Goal: Task Accomplishment & Management: Use online tool/utility

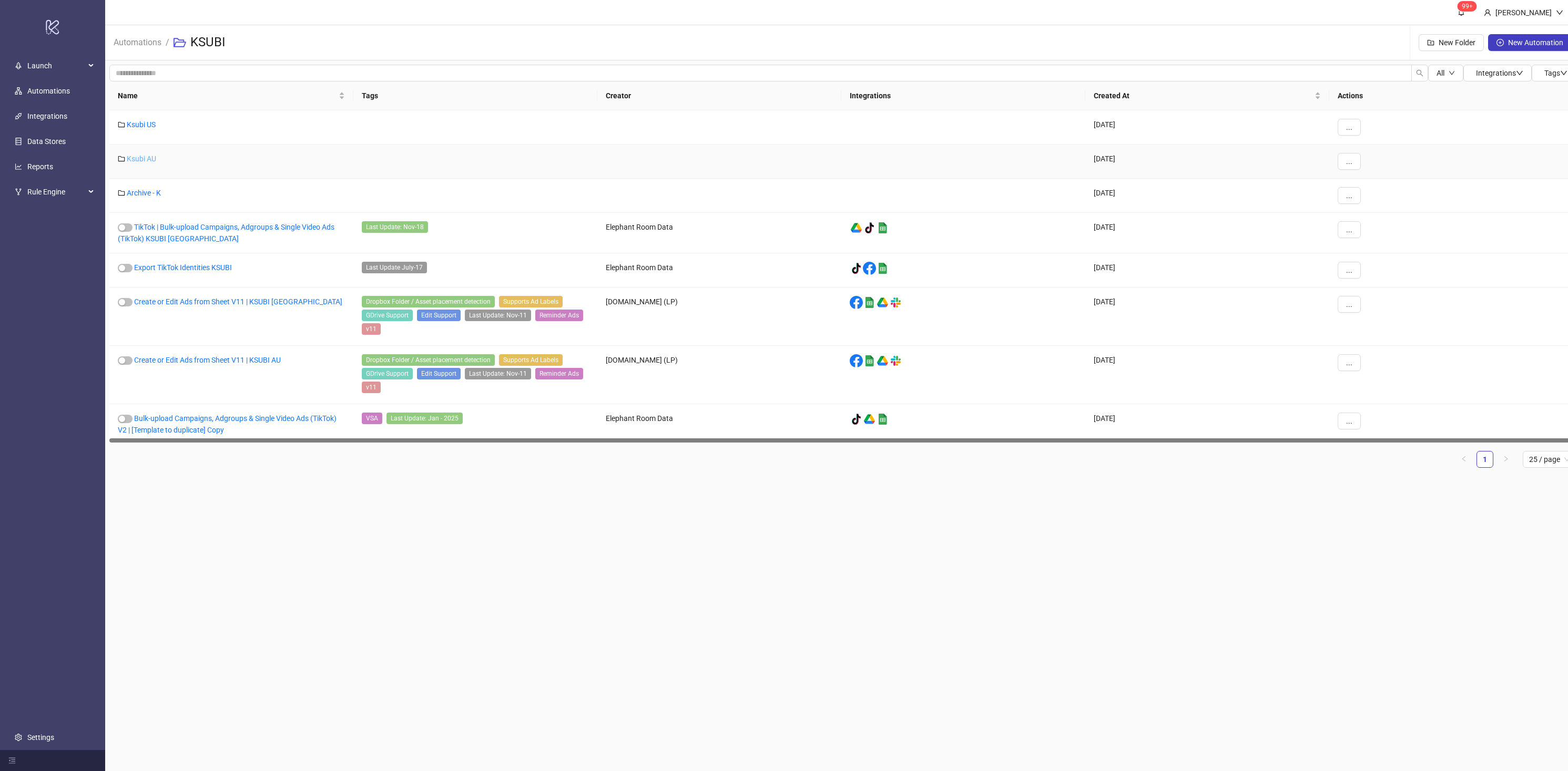
click at [156, 160] on link "Ksubi AU" at bounding box center [141, 158] width 29 height 8
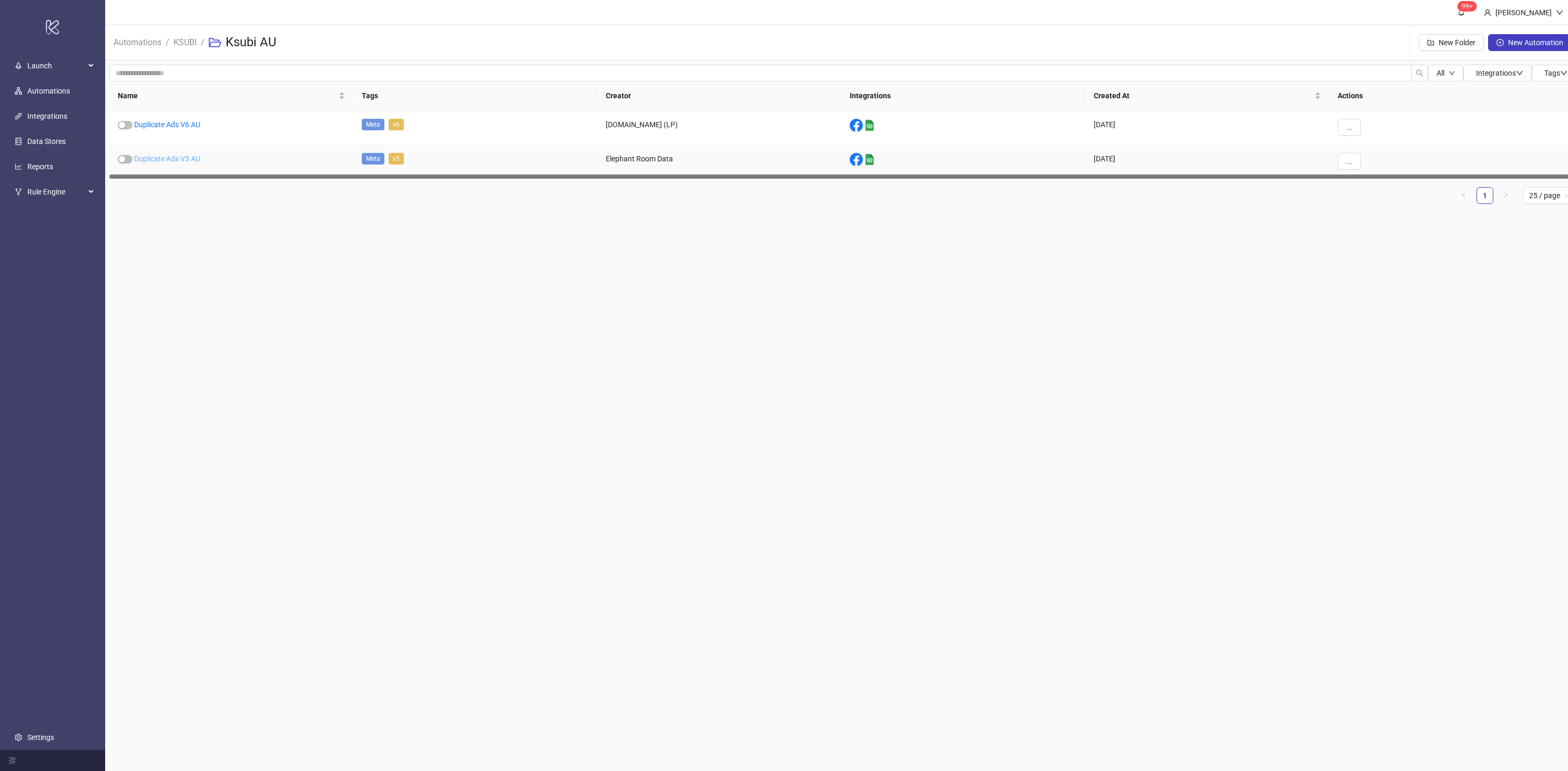
click at [177, 161] on link "Duplicate Ads V5 AU" at bounding box center [167, 158] width 66 height 8
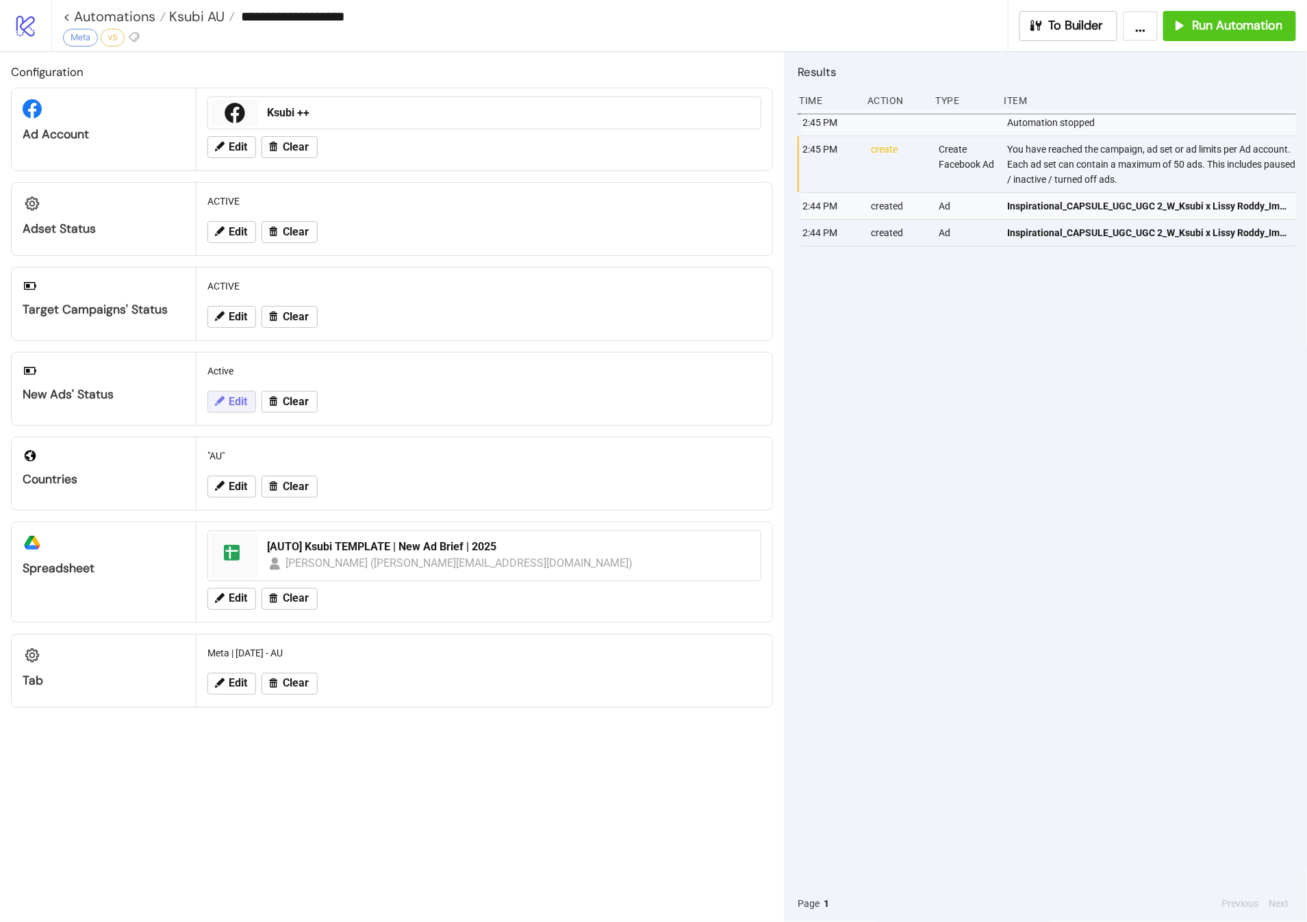
click at [227, 396] on button "Edit" at bounding box center [231, 402] width 49 height 22
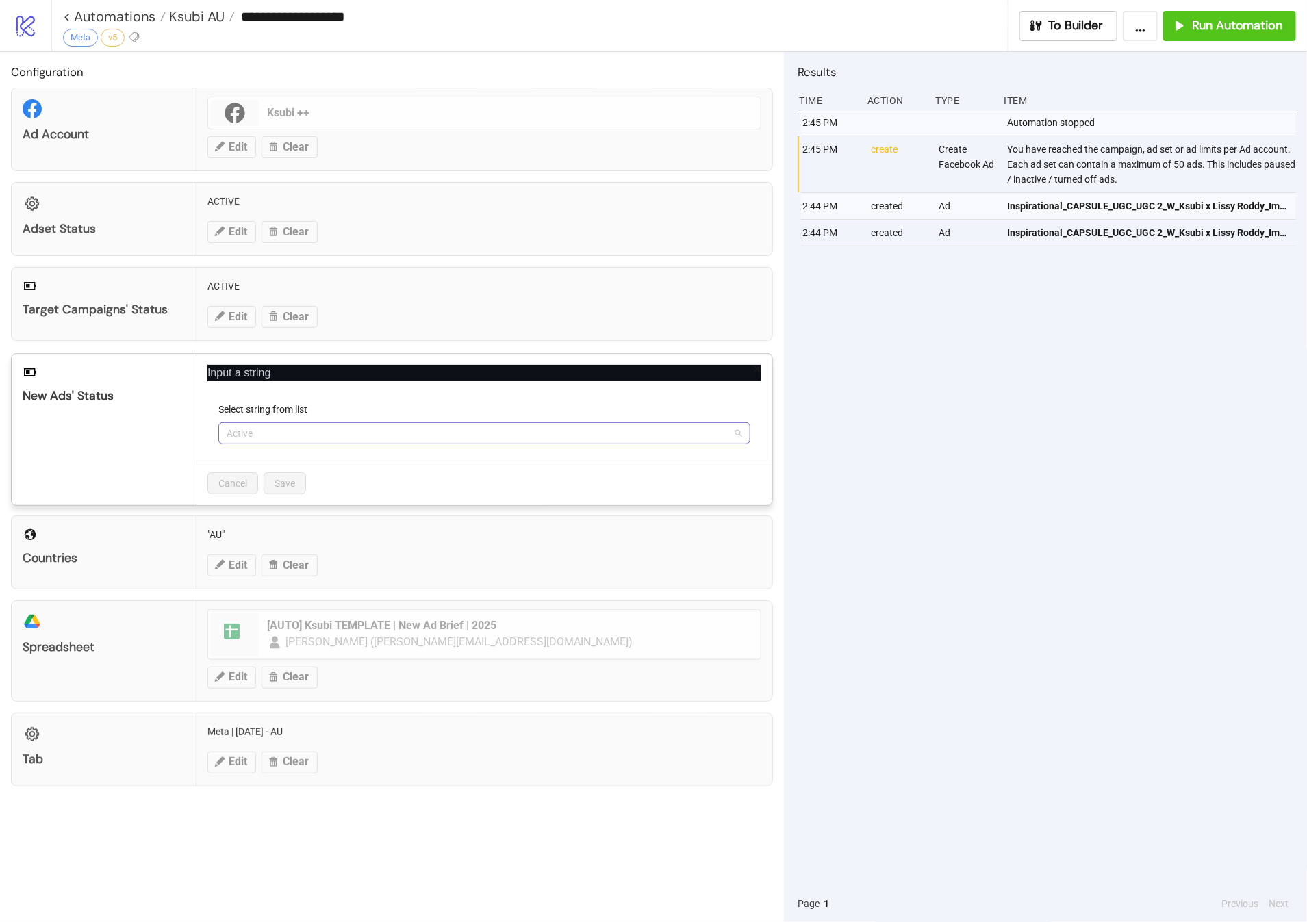
click at [251, 424] on span "Active" at bounding box center [485, 433] width 516 height 21
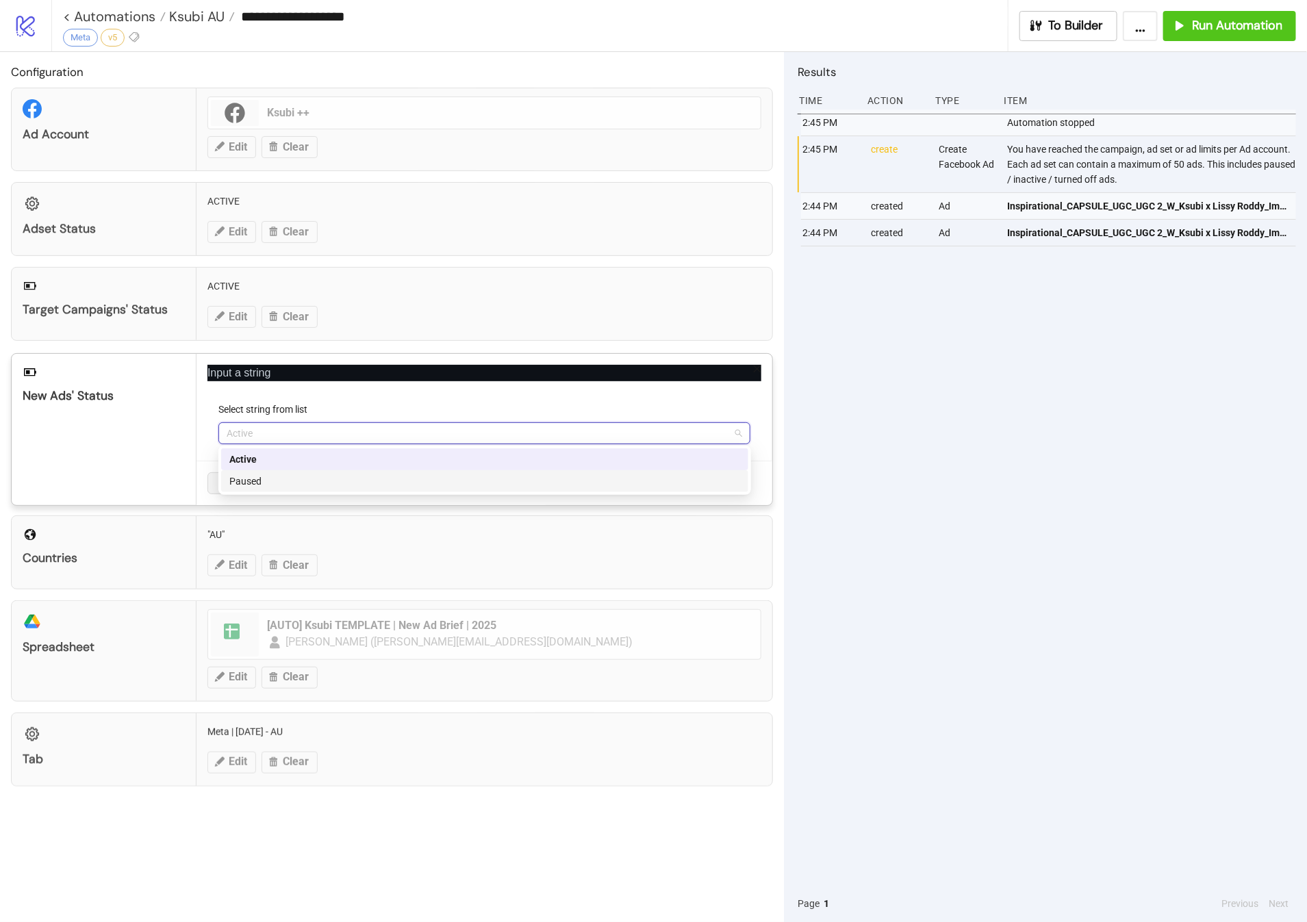
click at [274, 484] on div "Paused" at bounding box center [484, 481] width 511 height 15
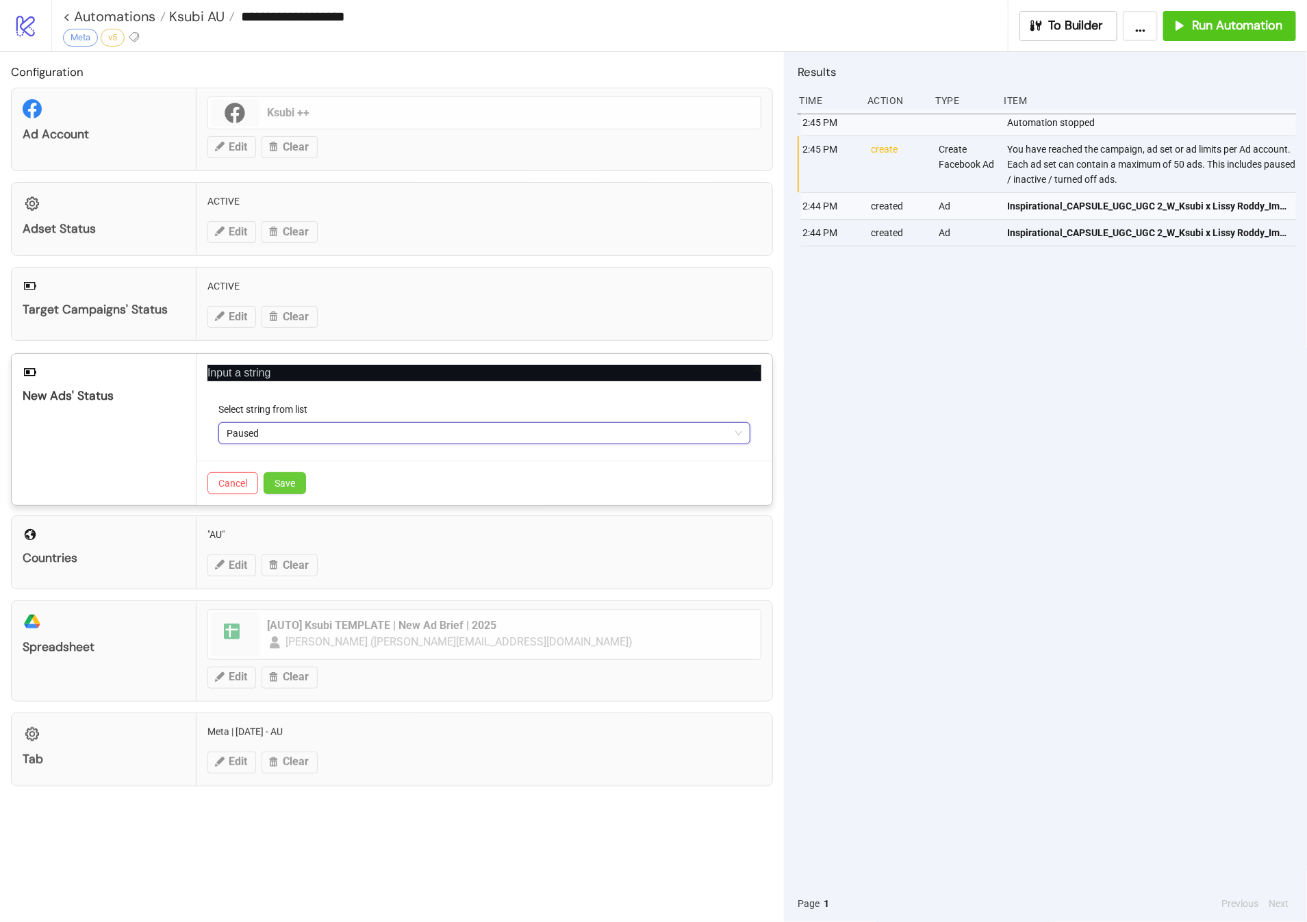
click at [292, 487] on button "Save" at bounding box center [285, 483] width 42 height 22
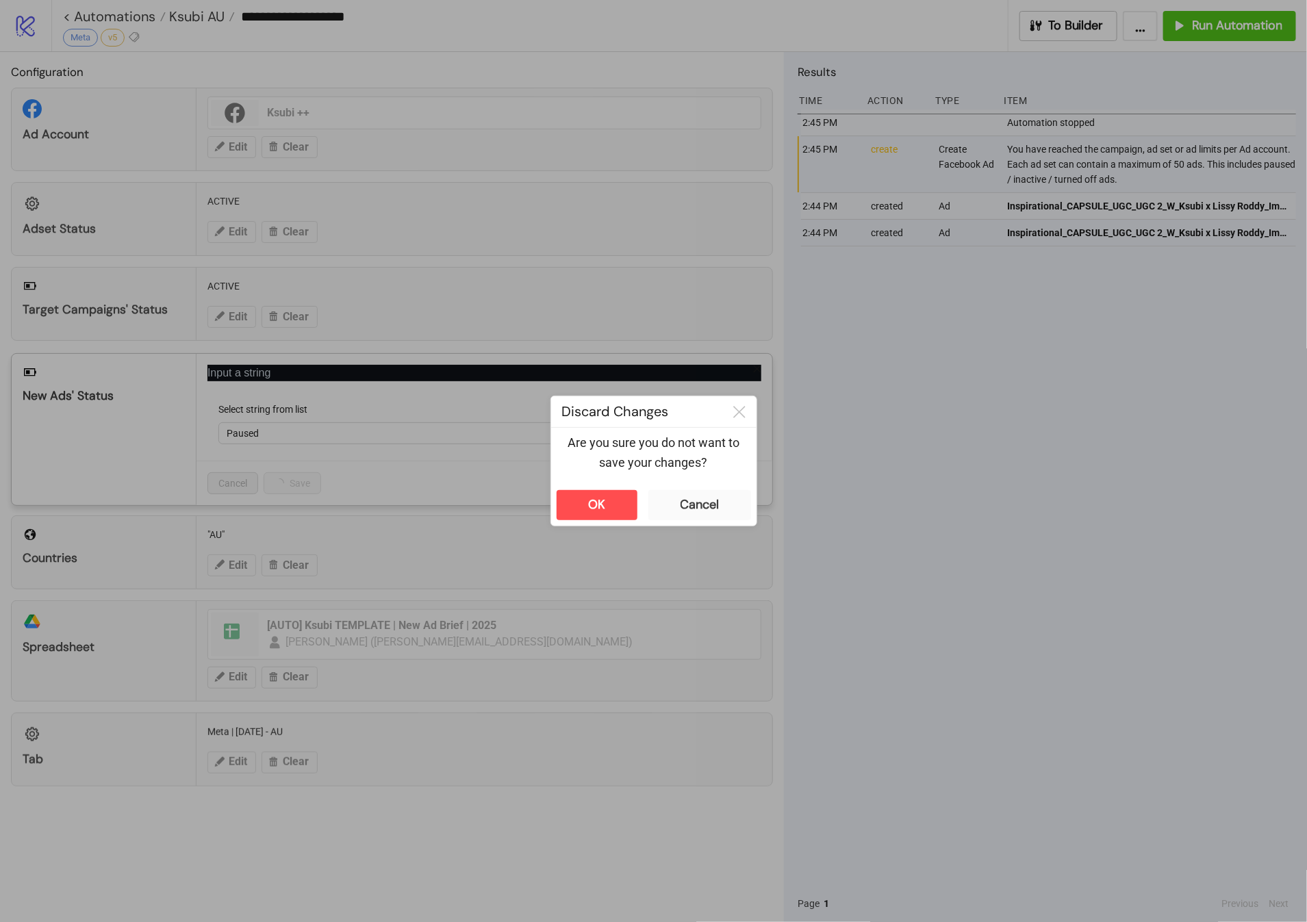
click at [976, 509] on div "**********" at bounding box center [653, 461] width 1307 height 922
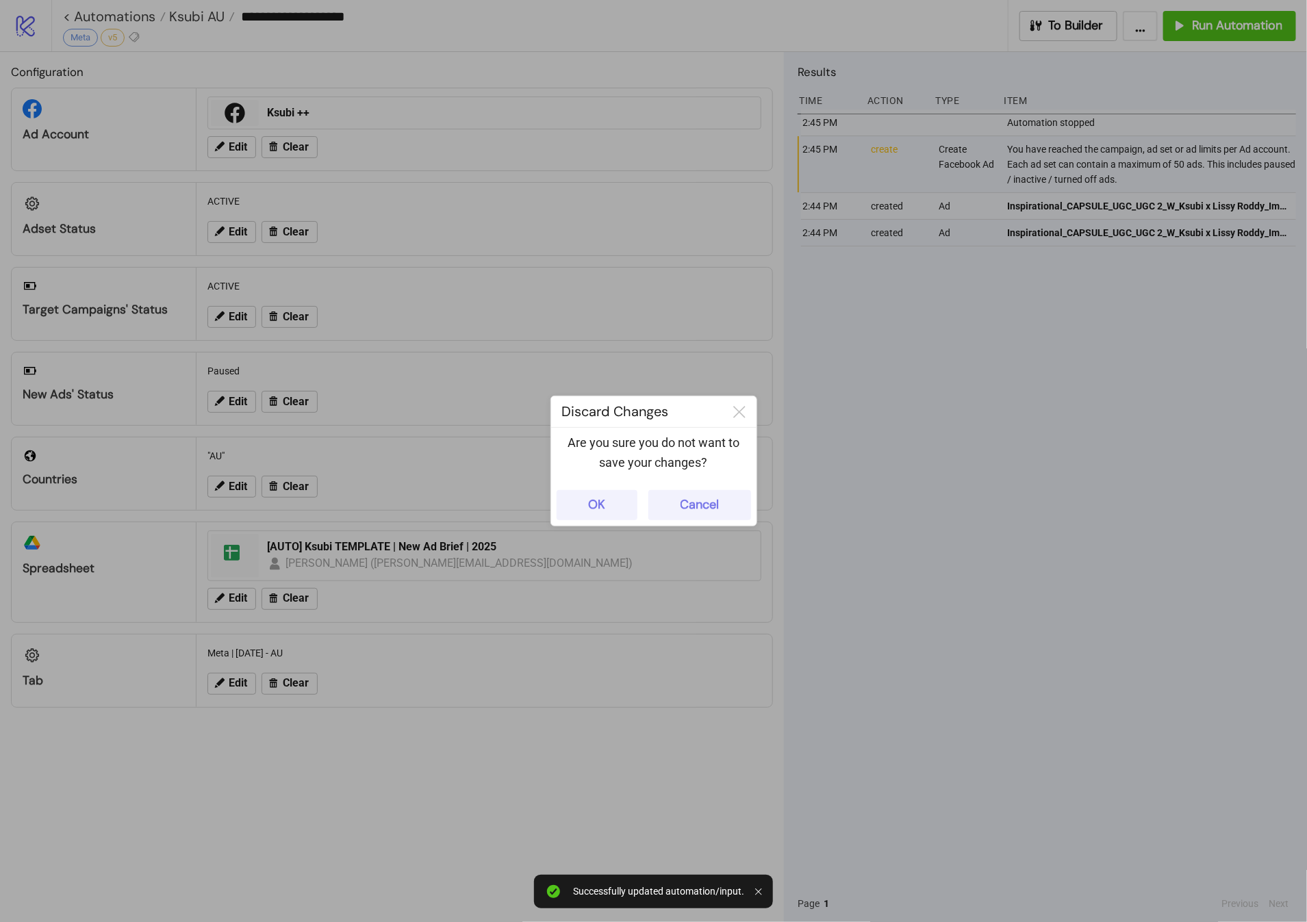
drag, startPoint x: 615, startPoint y: 503, endPoint x: 693, endPoint y: 503, distance: 78.1
click at [693, 503] on div "OK Cancel" at bounding box center [653, 505] width 205 height 41
drag, startPoint x: 1164, startPoint y: 355, endPoint x: 1251, endPoint y: 64, distance: 304.4
click at [1165, 333] on div at bounding box center [653, 461] width 1307 height 922
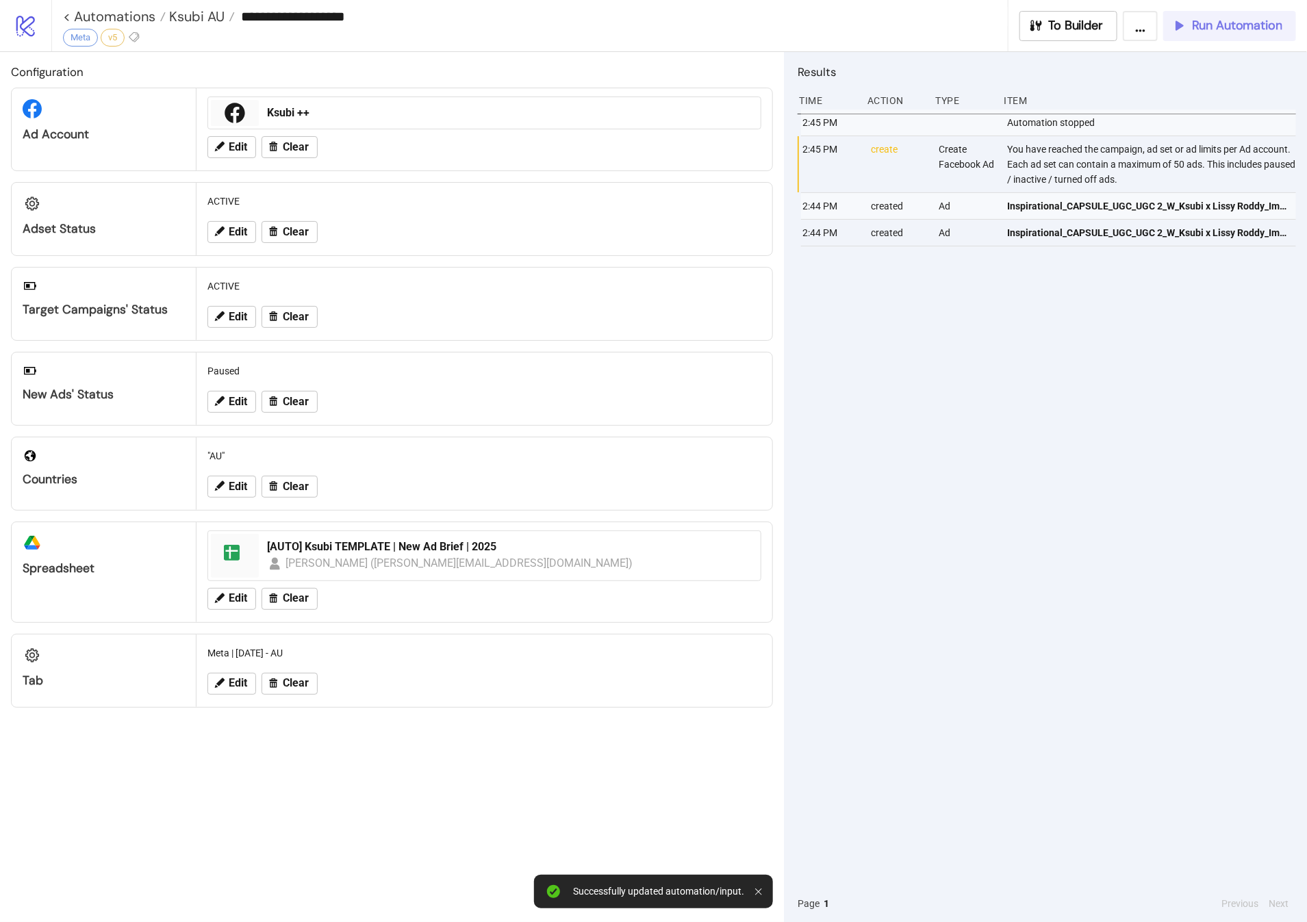
click at [1243, 28] on span "Run Automation" at bounding box center [1237, 26] width 90 height 16
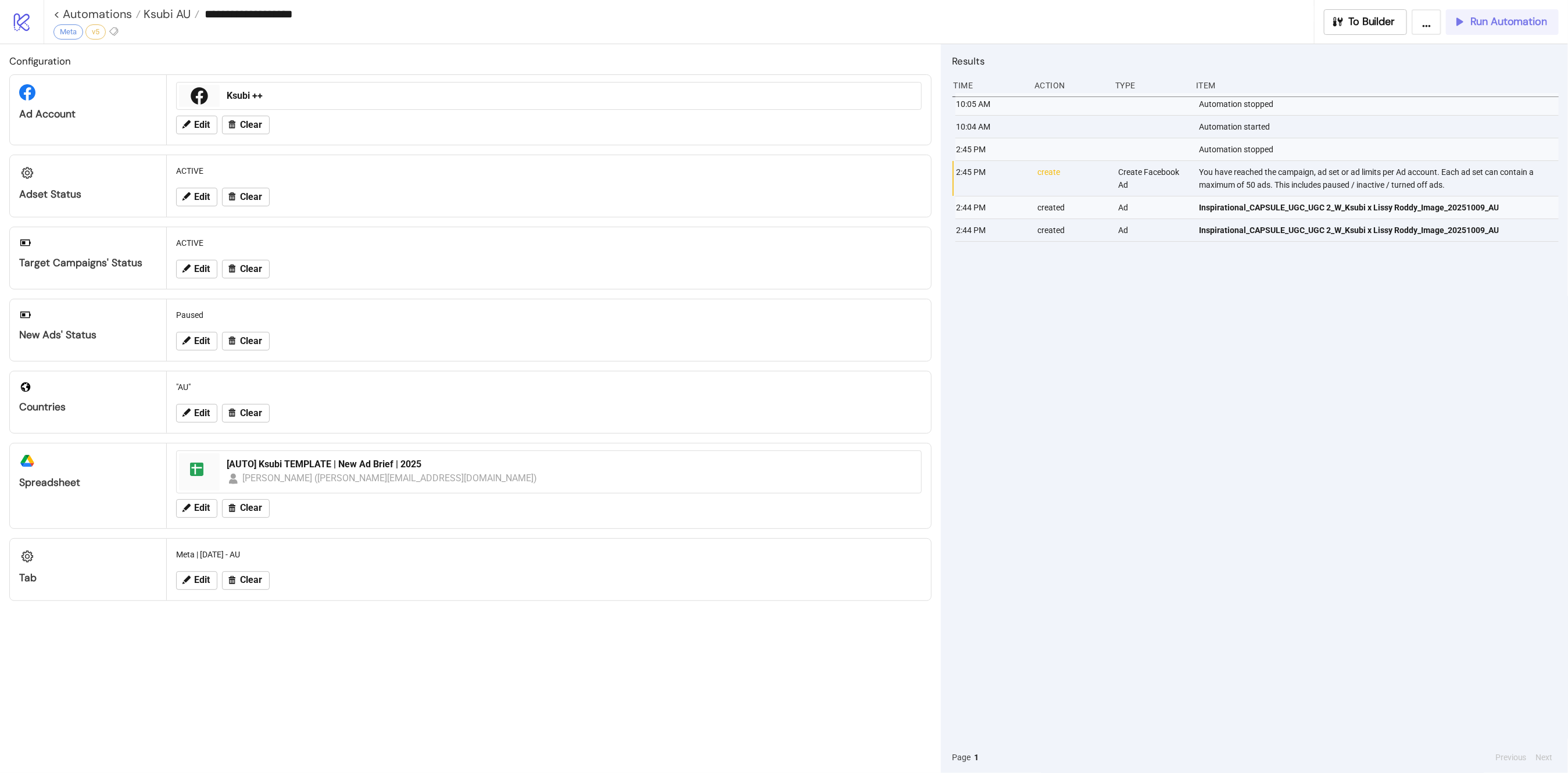
click at [1530, 20] on span "Run Automation" at bounding box center [1509, 22] width 76 height 14
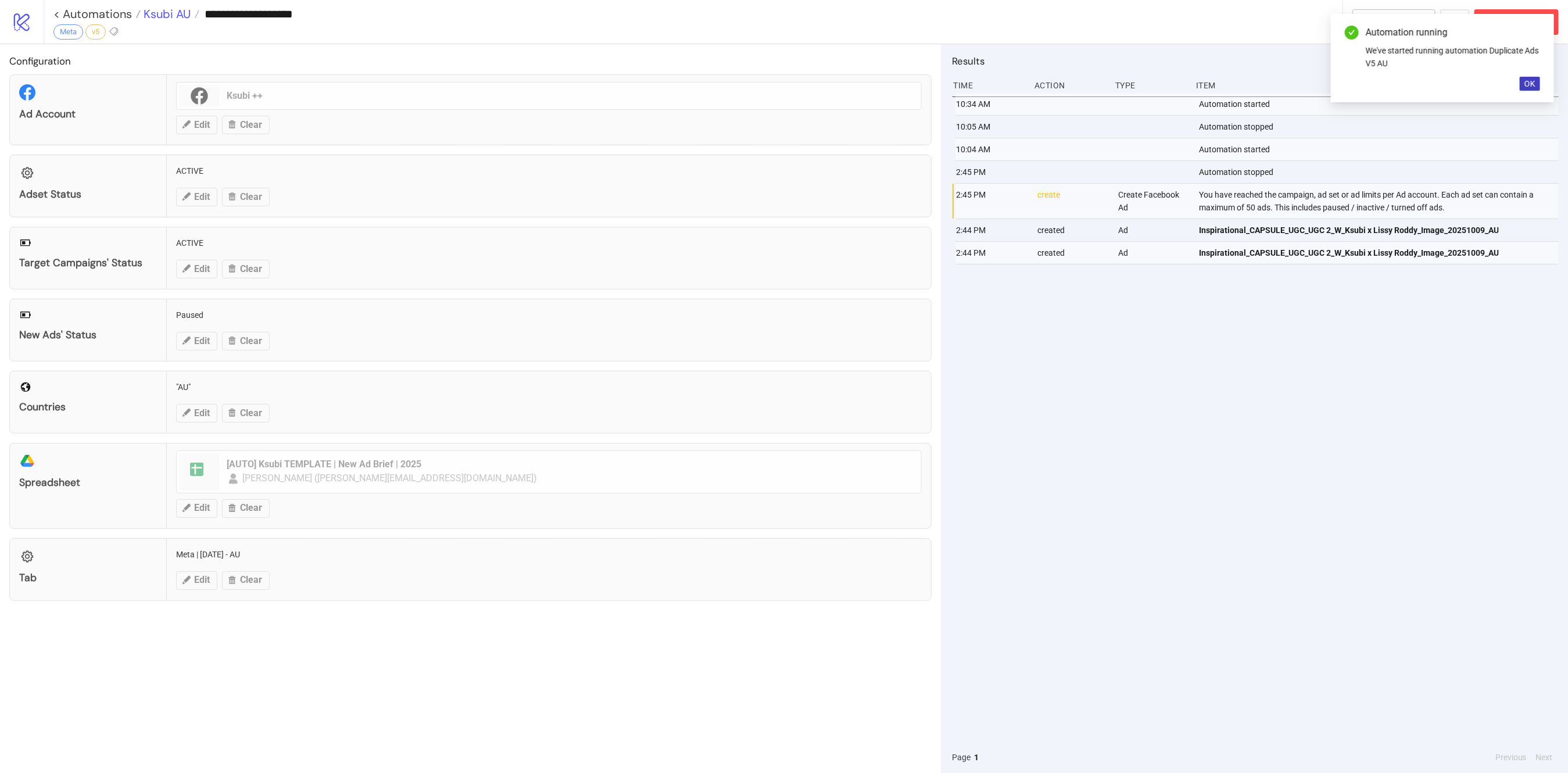
click at [173, 7] on span "Ksubi AU" at bounding box center [166, 14] width 50 height 15
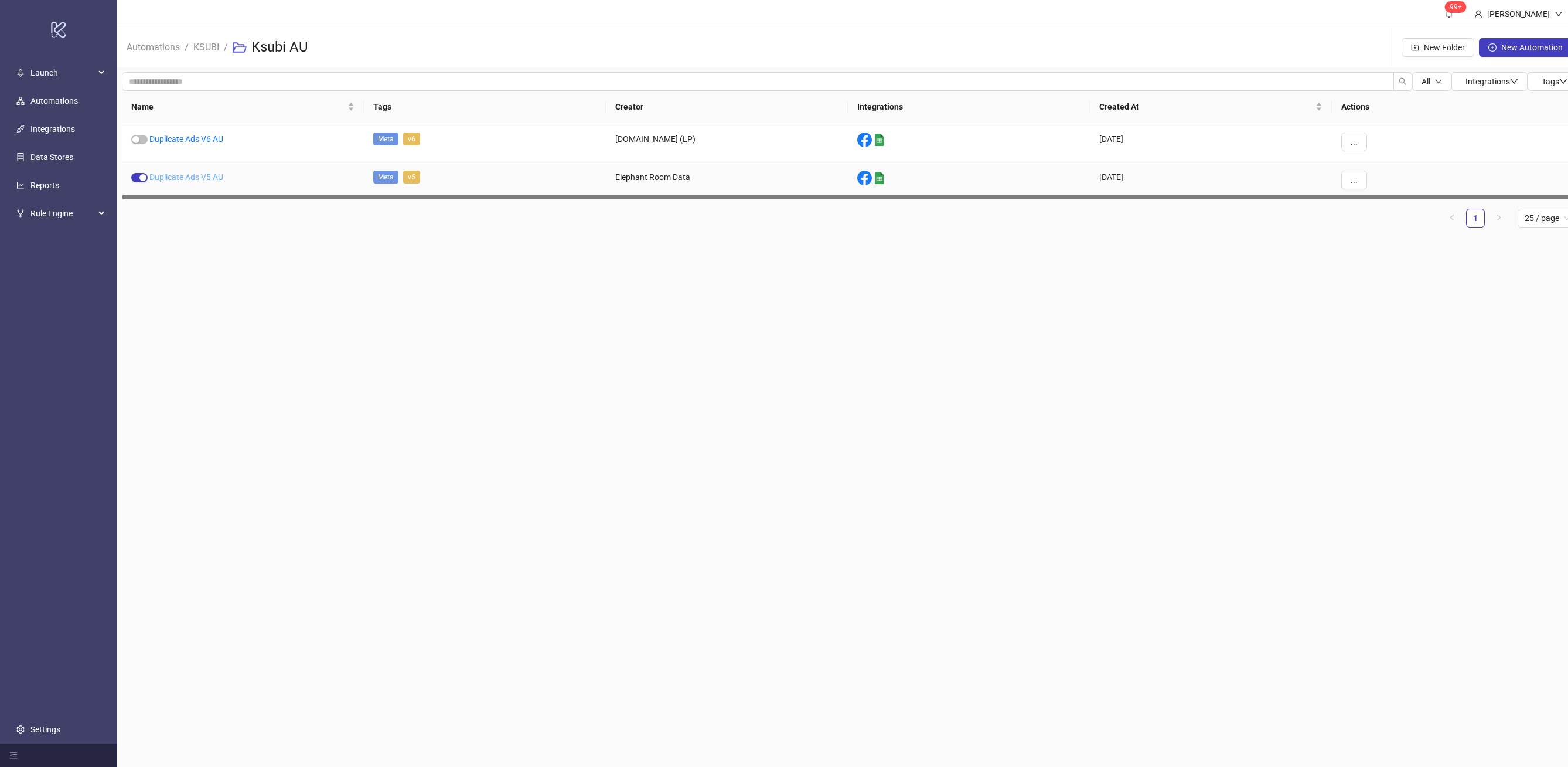
click at [193, 173] on link "Duplicate Ads V5 AU" at bounding box center [187, 176] width 74 height 9
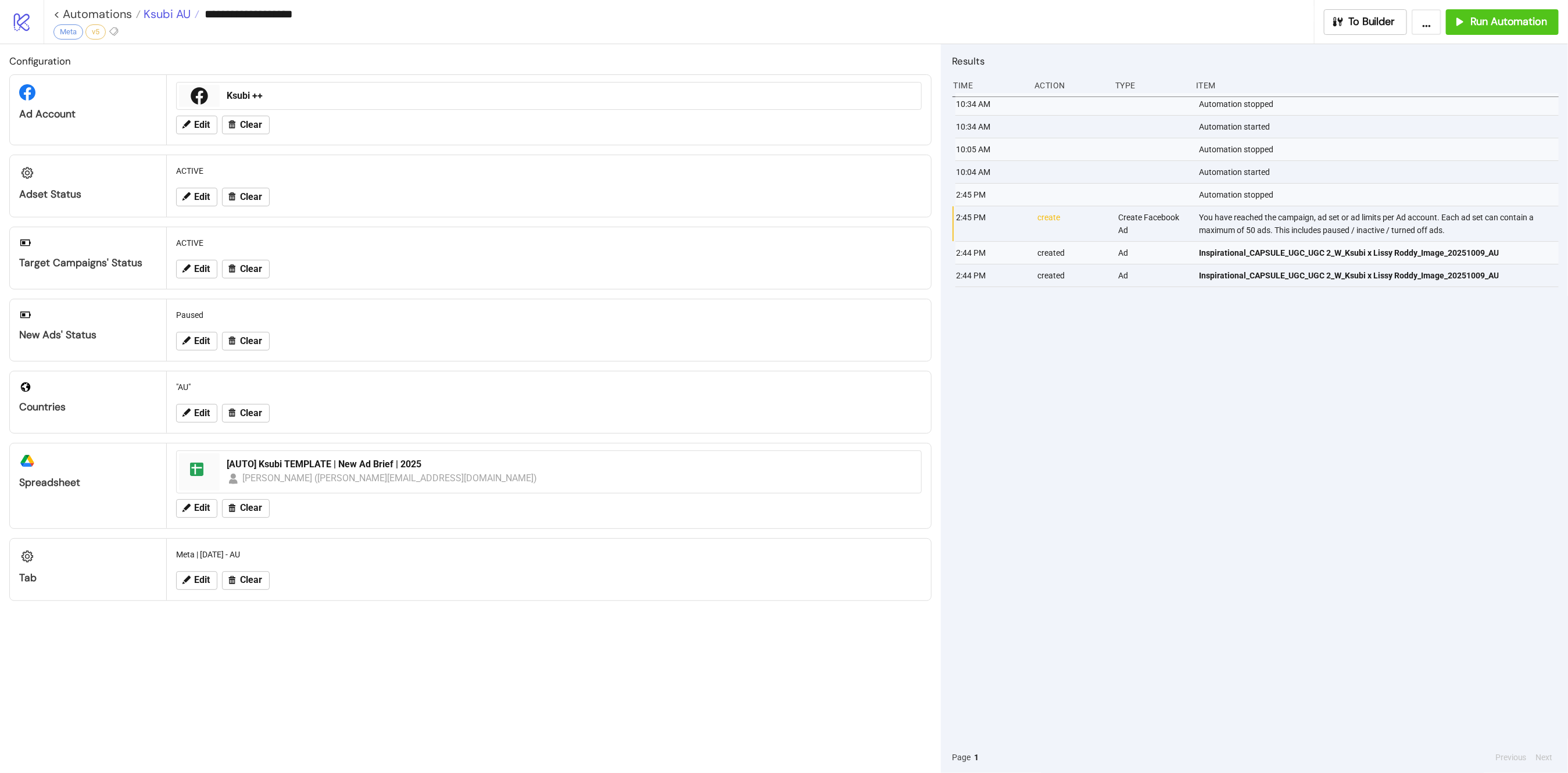
click at [162, 14] on span "Ksubi AU" at bounding box center [166, 14] width 50 height 15
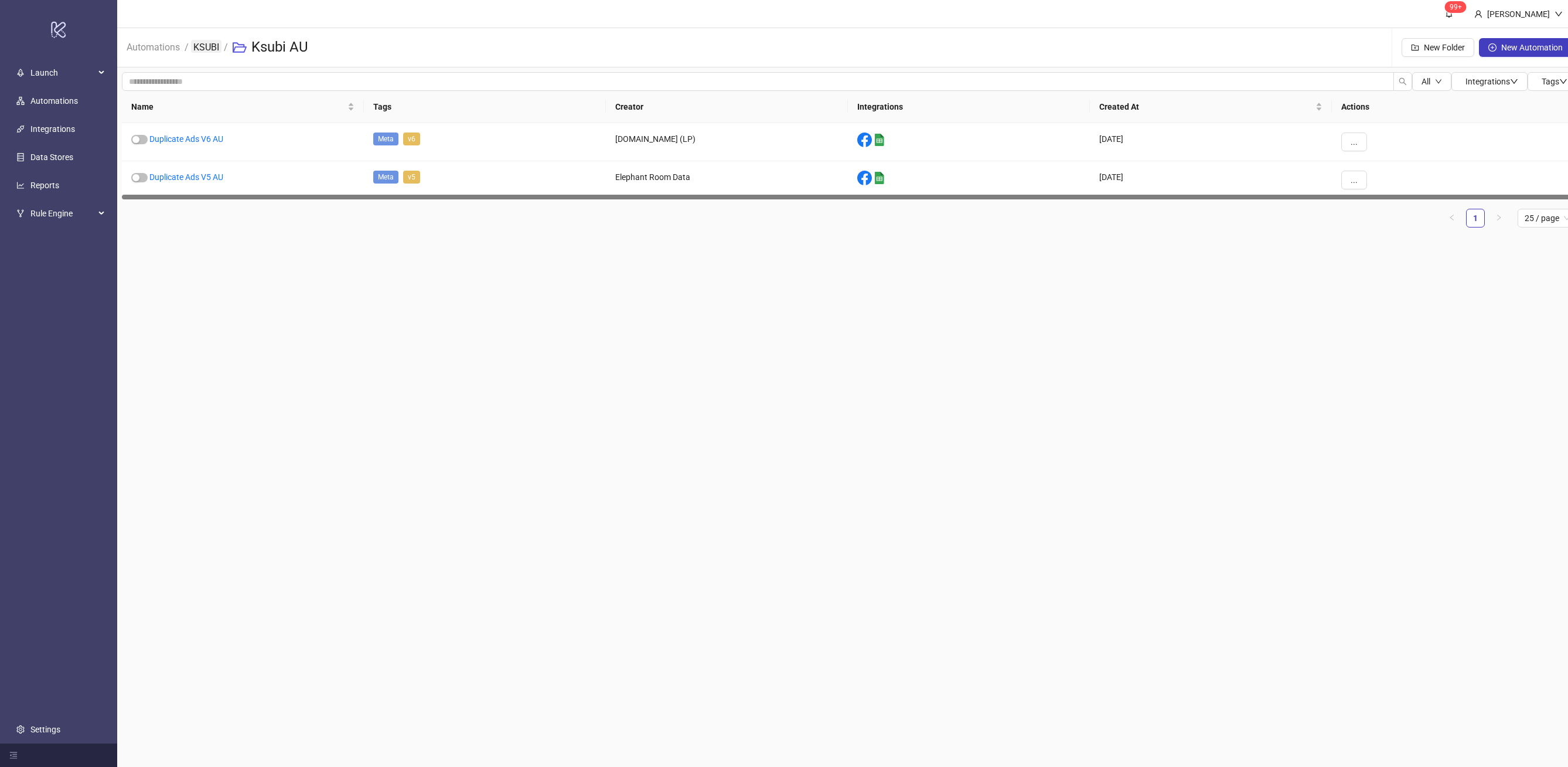
click at [212, 49] on link "KSUBI" at bounding box center [206, 46] width 31 height 13
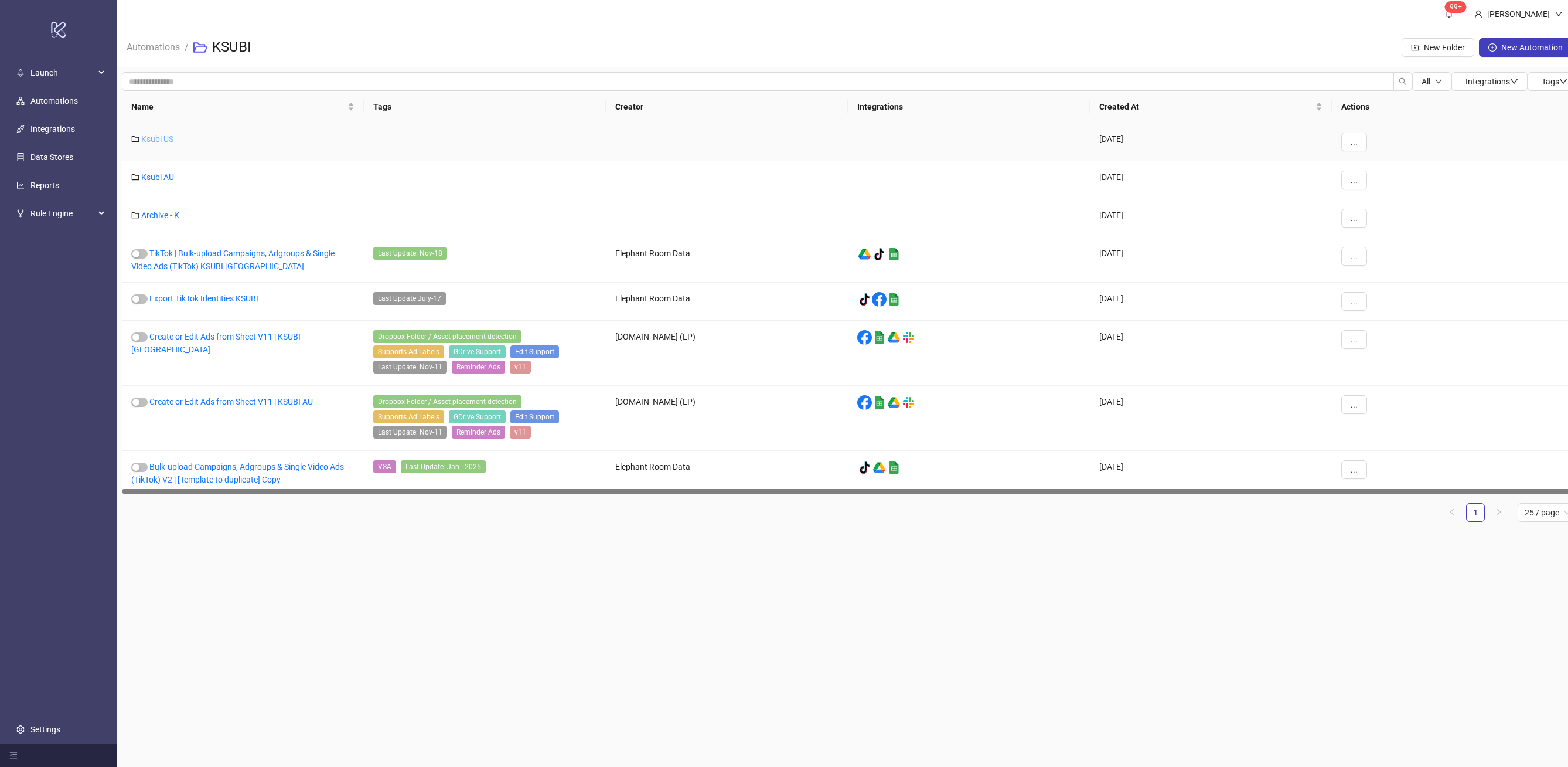
click at [164, 142] on link "Ksubi US" at bounding box center [157, 139] width 33 height 9
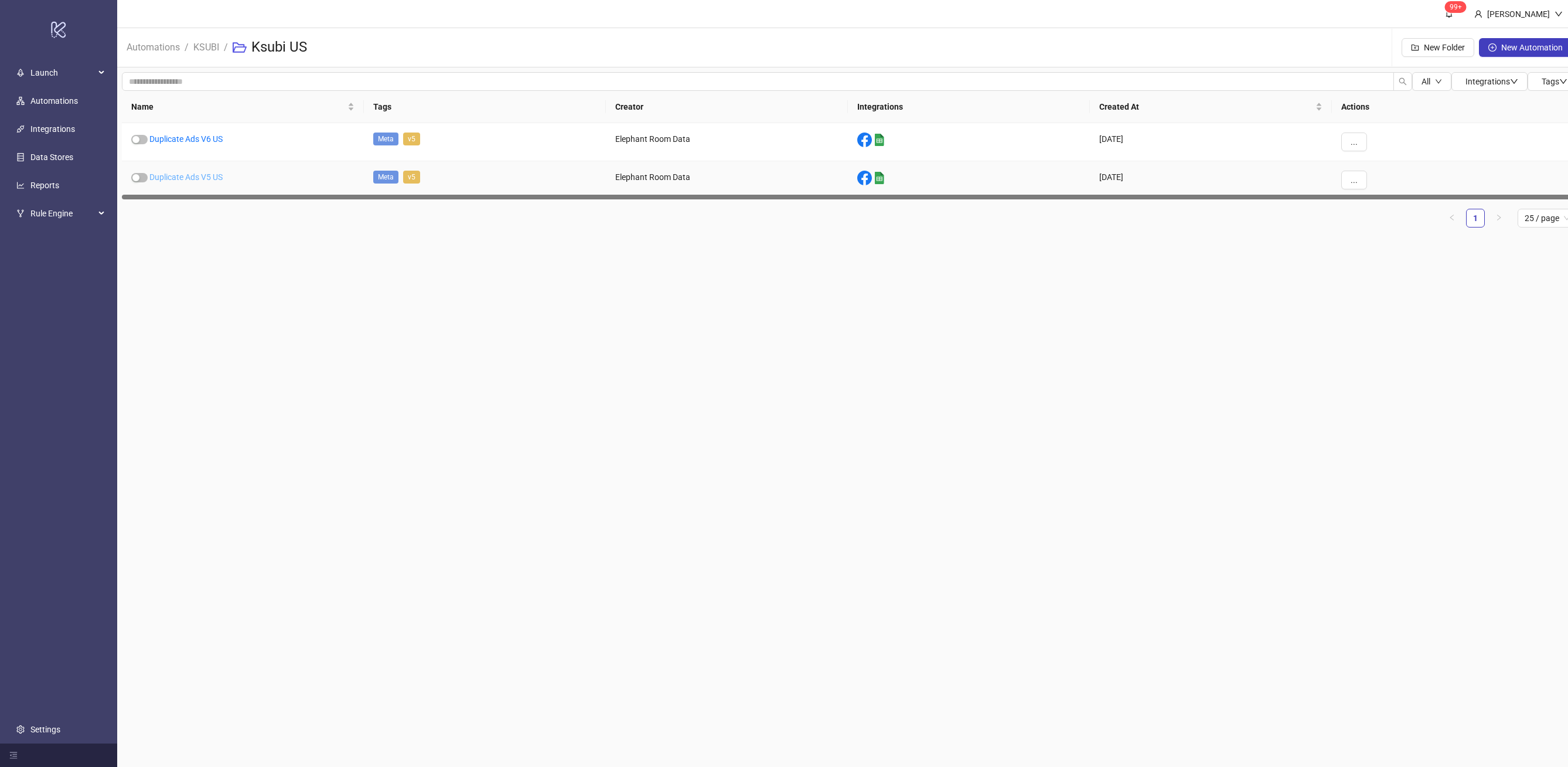
click at [196, 172] on link "Duplicate Ads V5 US" at bounding box center [187, 176] width 74 height 9
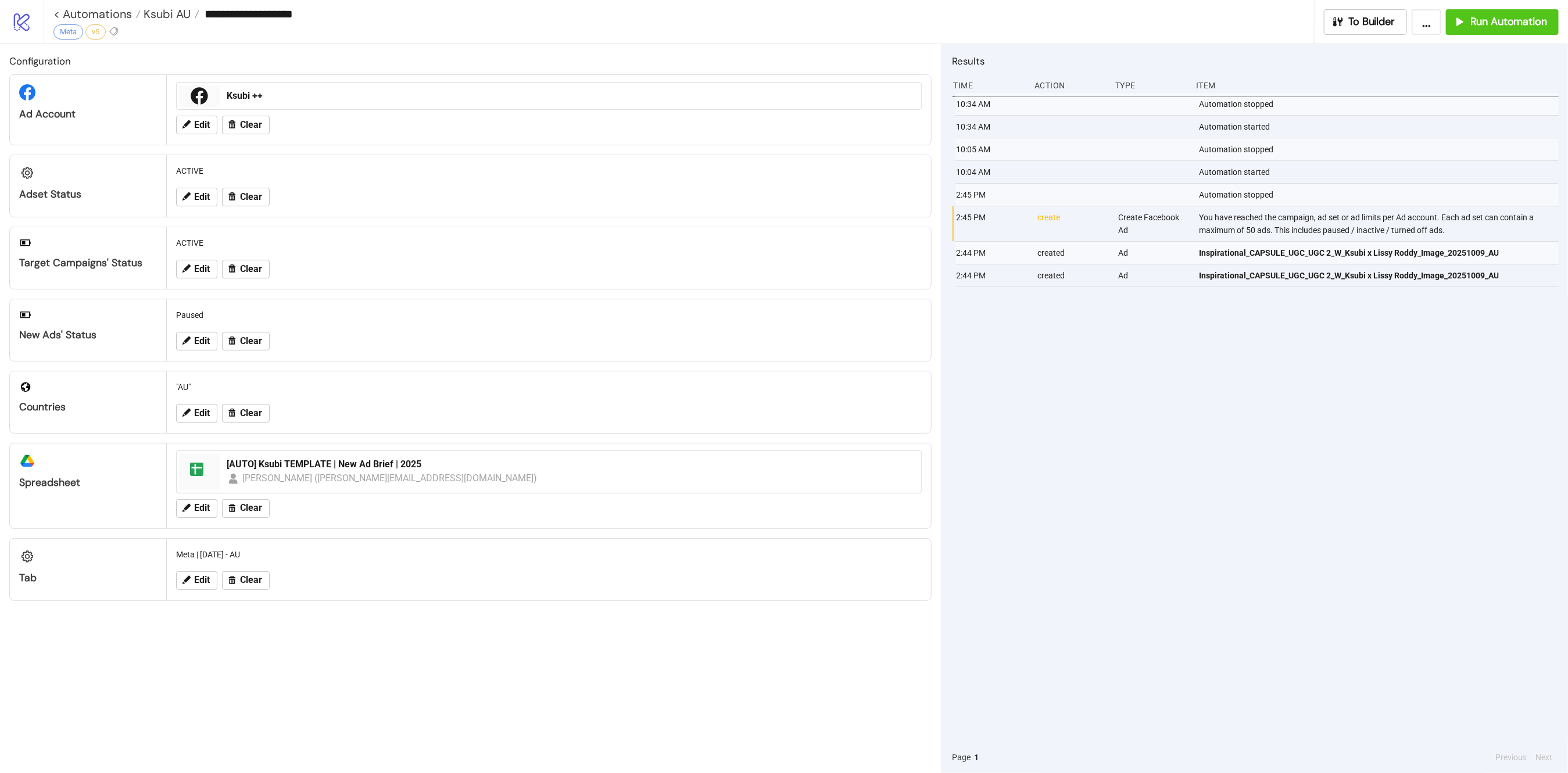
type input "**********"
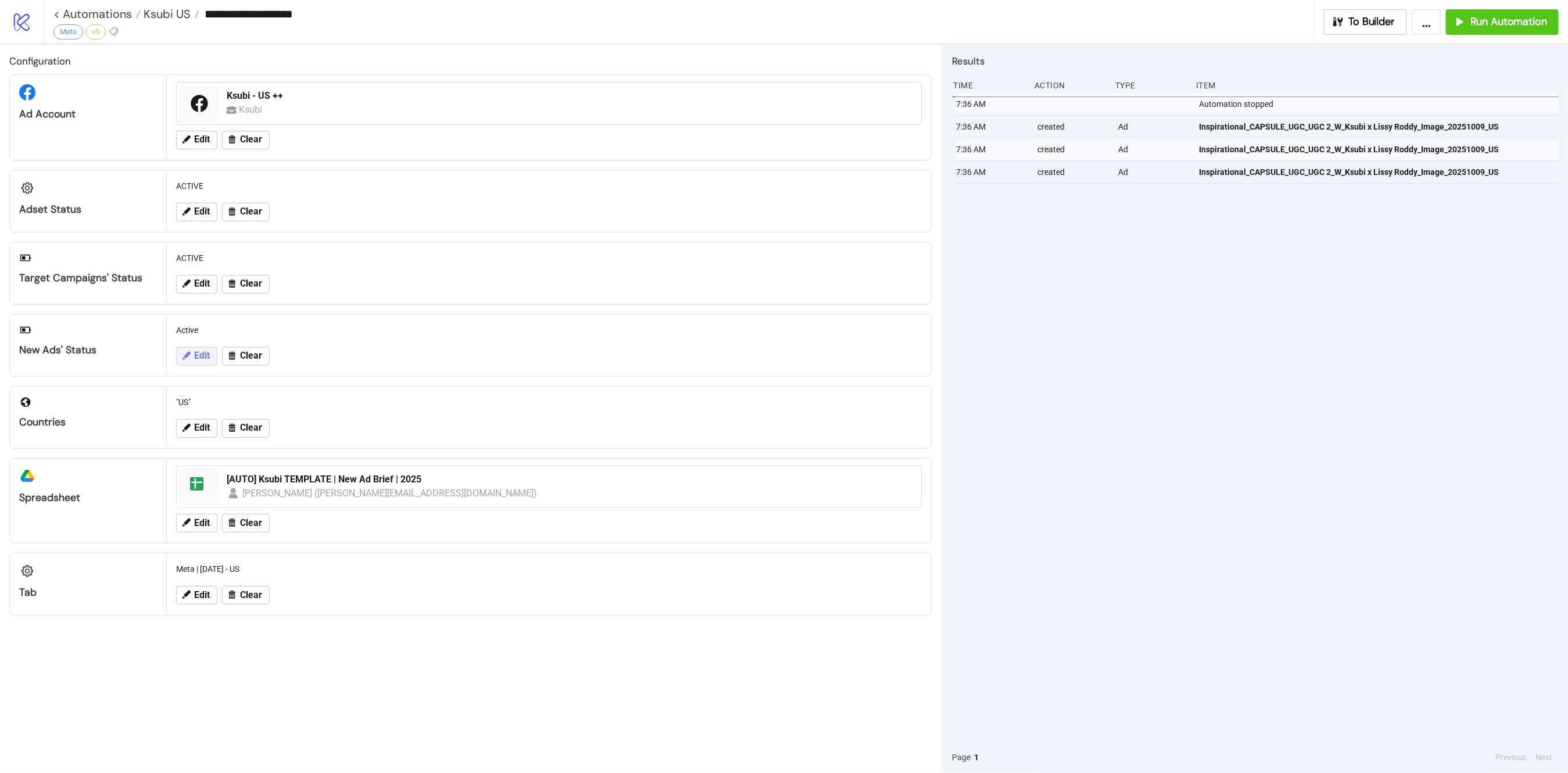
click at [187, 352] on icon at bounding box center [187, 356] width 8 height 8
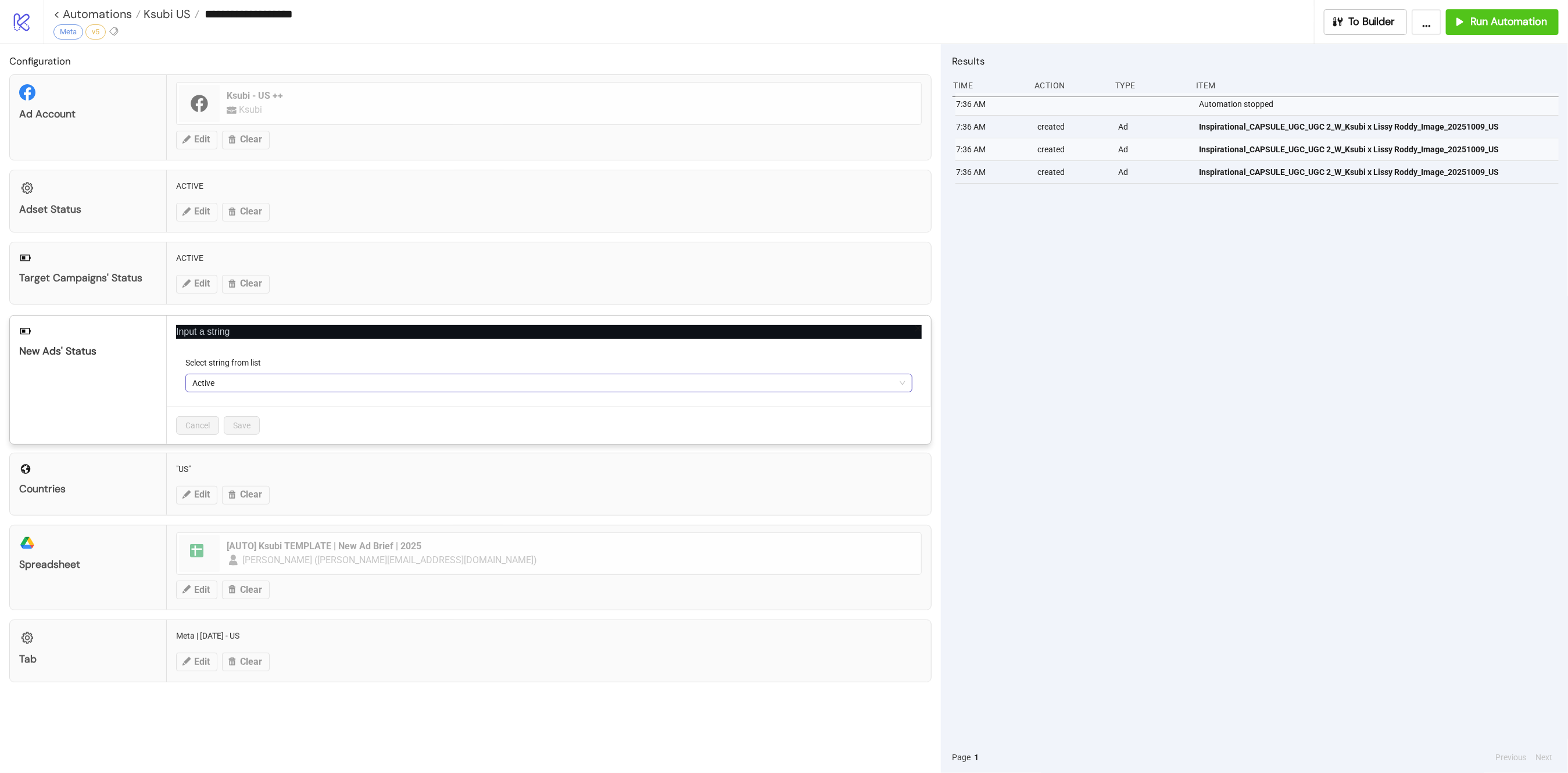
click at [239, 389] on span "Active" at bounding box center [549, 383] width 713 height 18
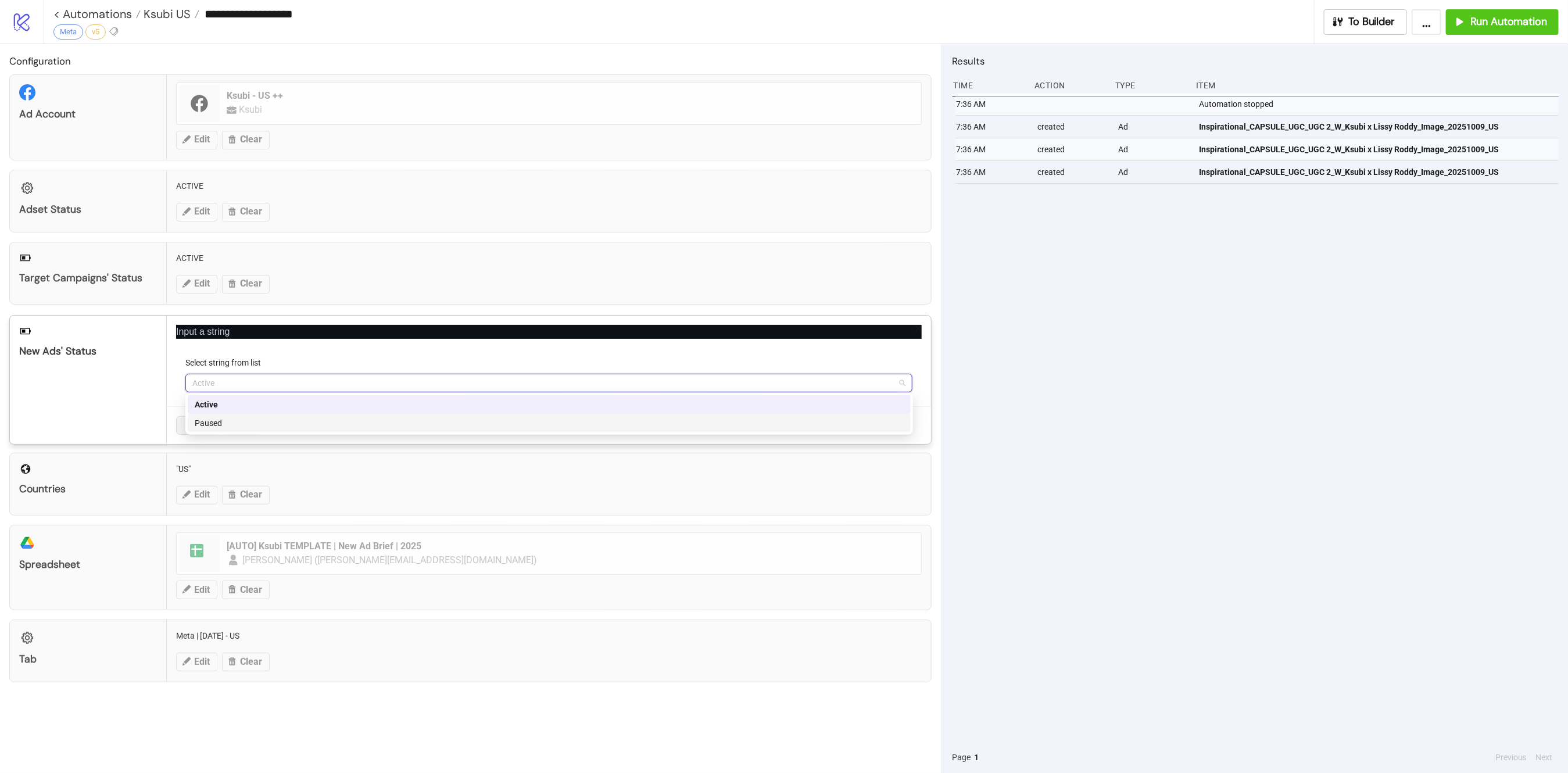
click at [244, 414] on div "Paused" at bounding box center [549, 423] width 723 height 19
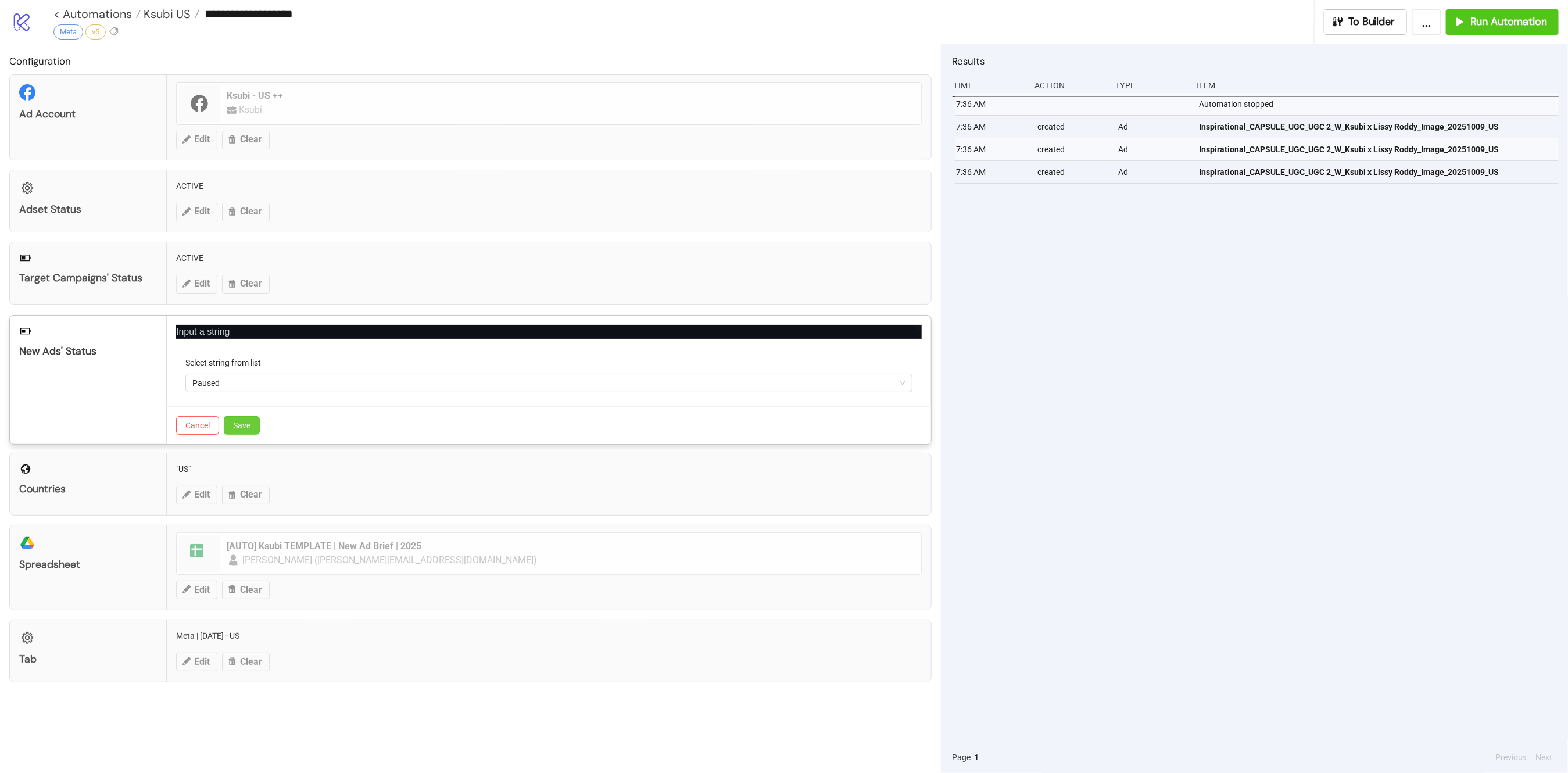
click at [244, 421] on span "Save" at bounding box center [242, 425] width 18 height 9
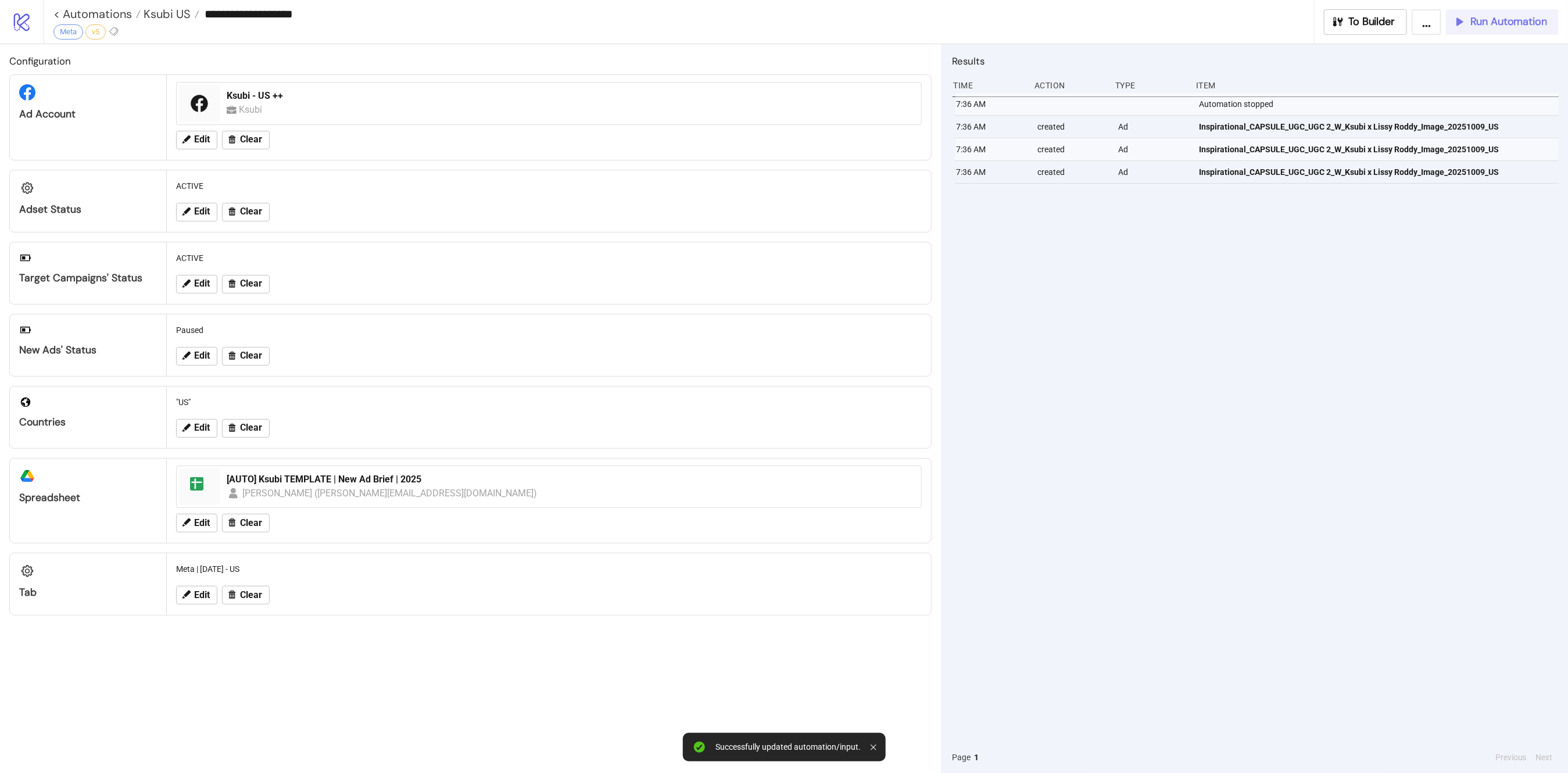
click at [1526, 31] on button "Run Automation" at bounding box center [1503, 22] width 113 height 25
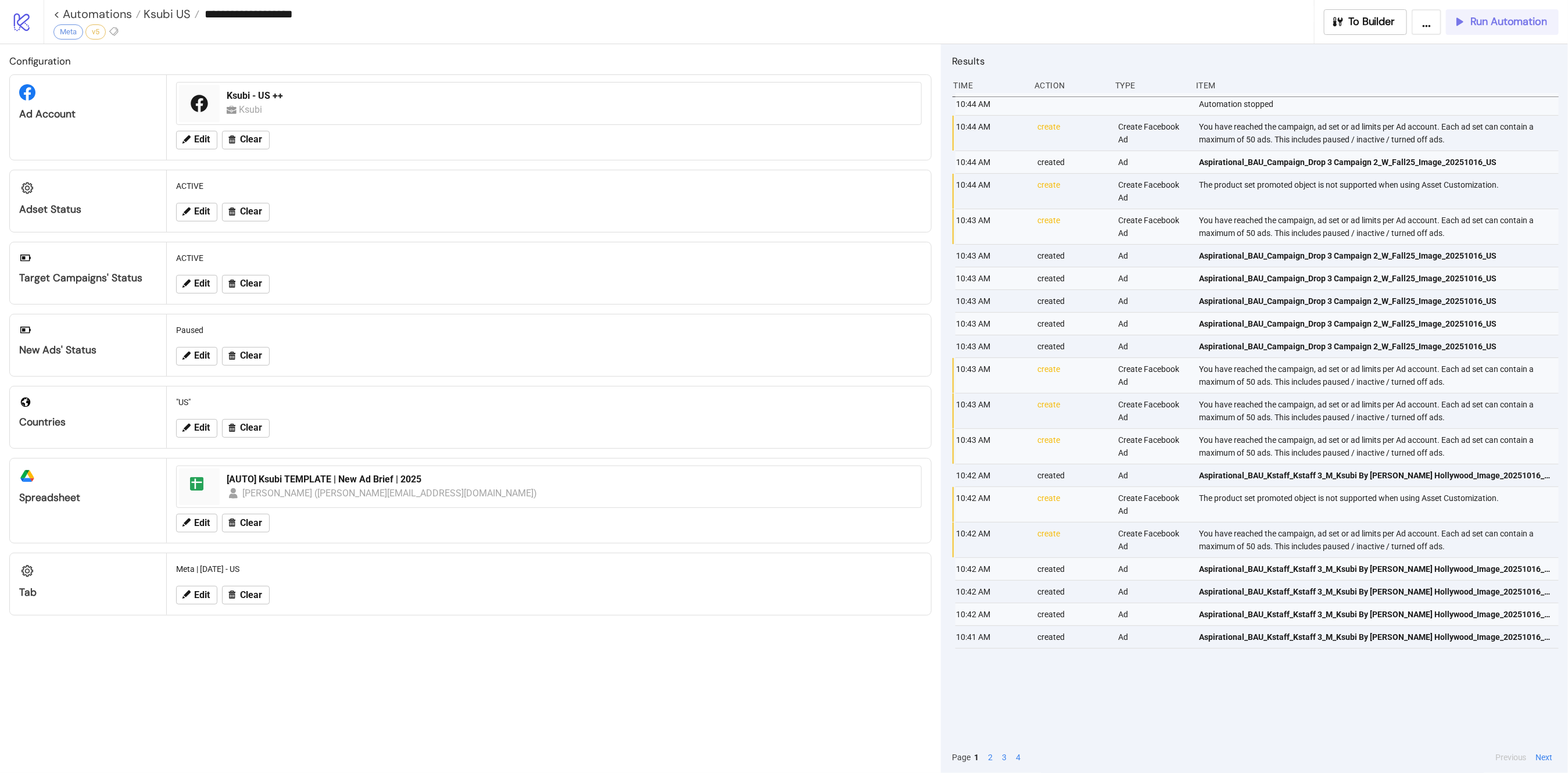
click at [1527, 25] on span "Run Automation" at bounding box center [1509, 22] width 76 height 14
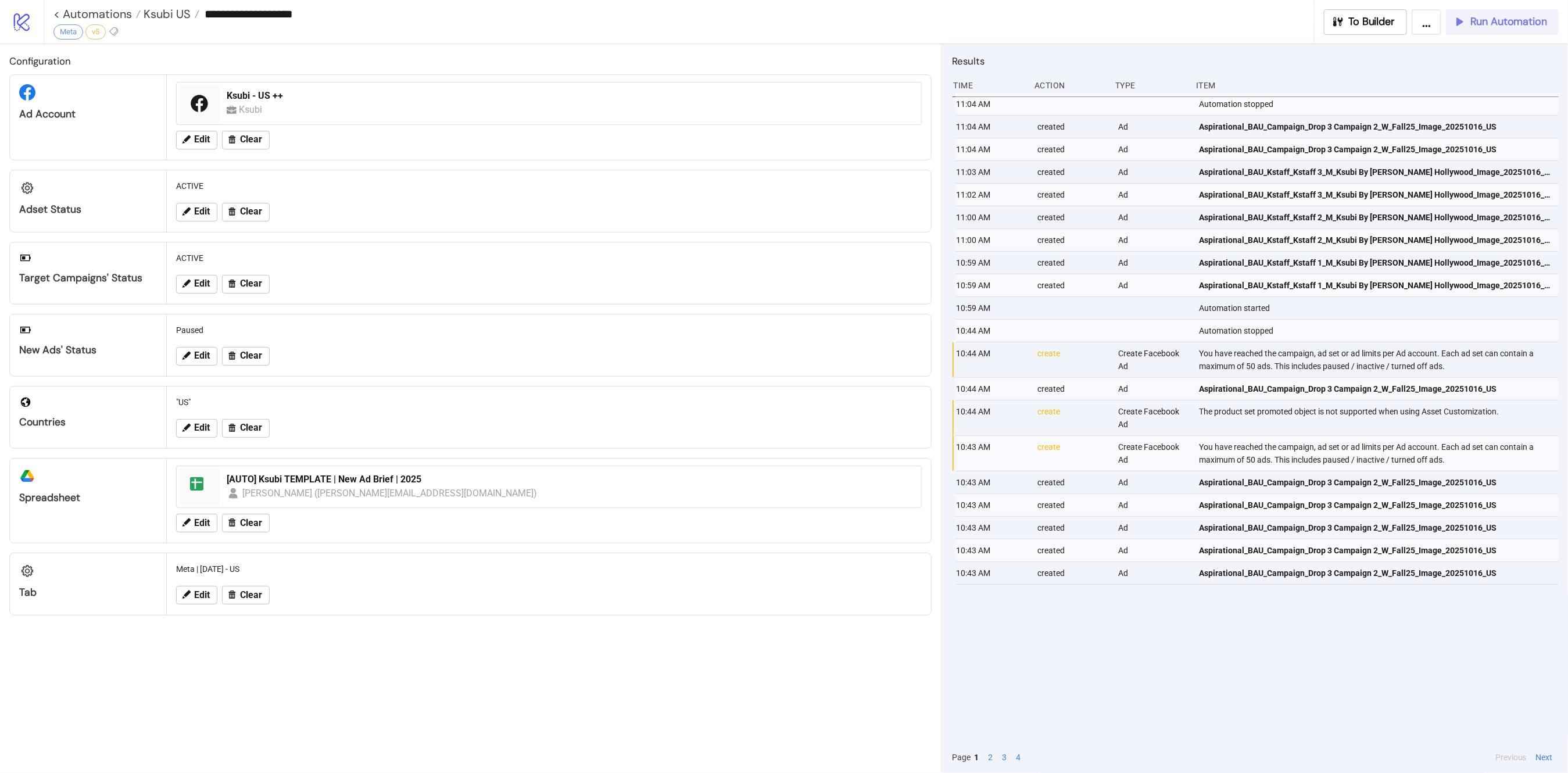
click at [1516, 25] on span "Run Automation" at bounding box center [1509, 22] width 76 height 14
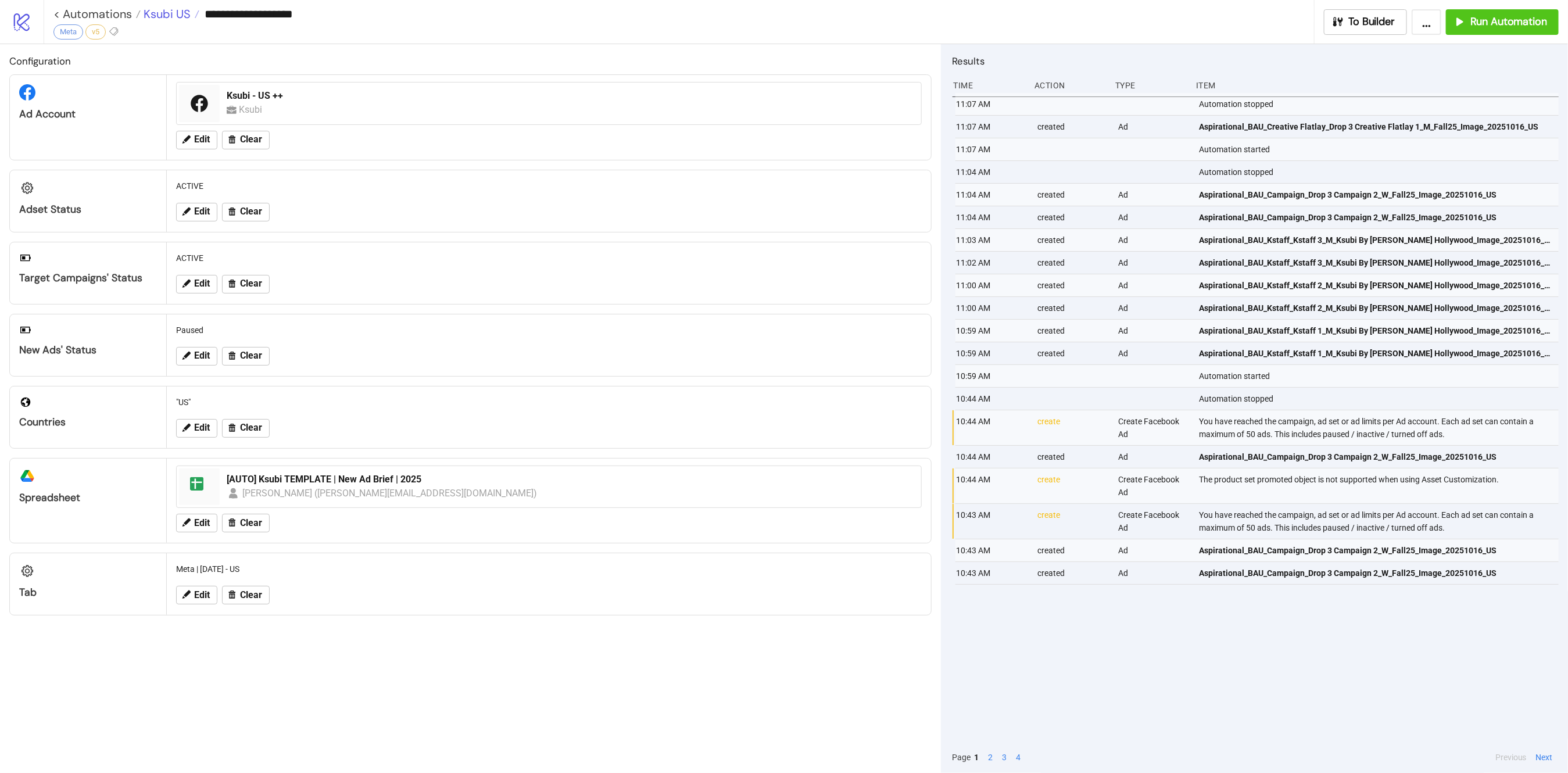
click at [155, 18] on span "Ksubi US" at bounding box center [166, 14] width 50 height 15
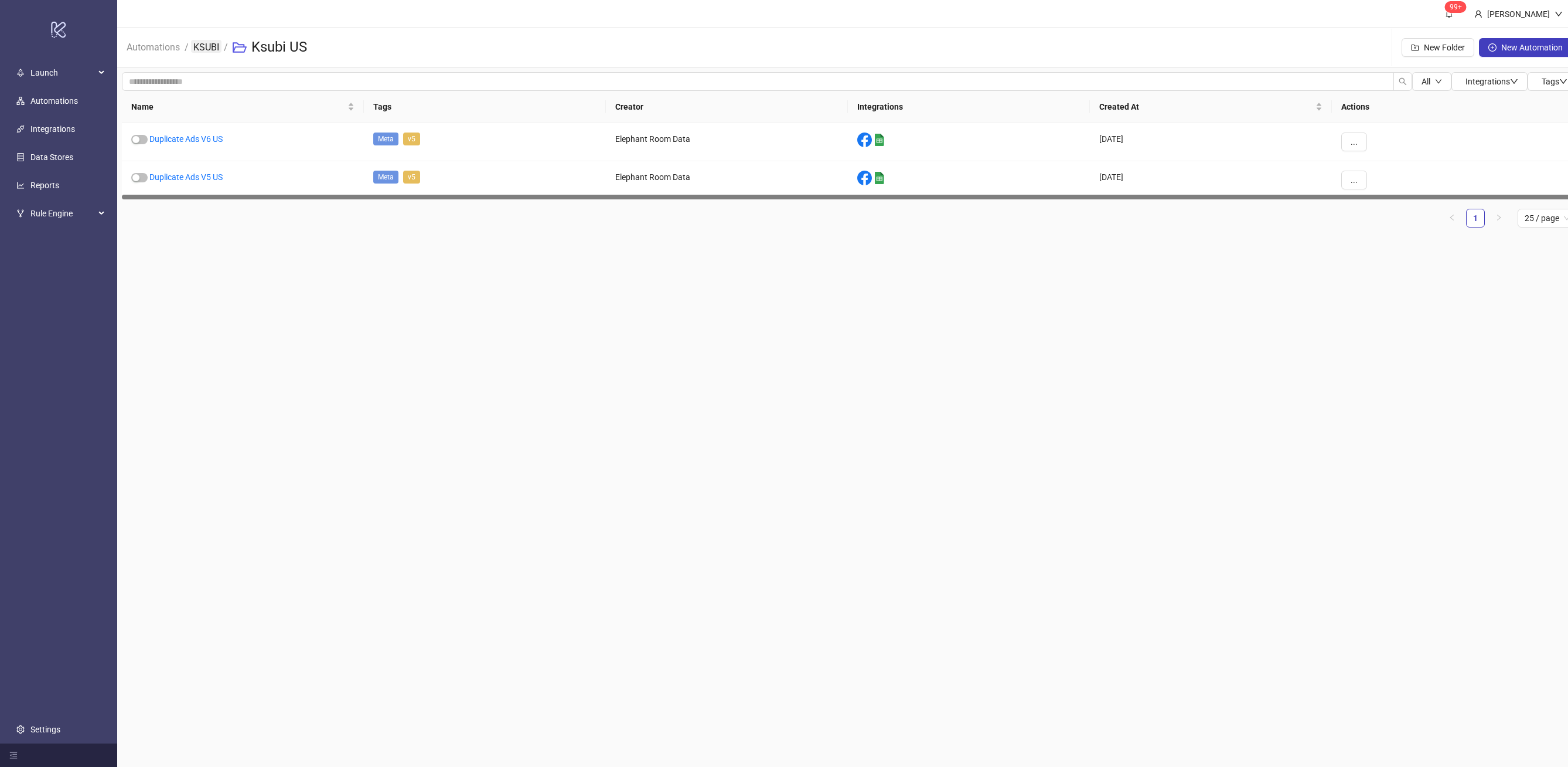
click at [207, 50] on link "KSUBI" at bounding box center [206, 46] width 31 height 13
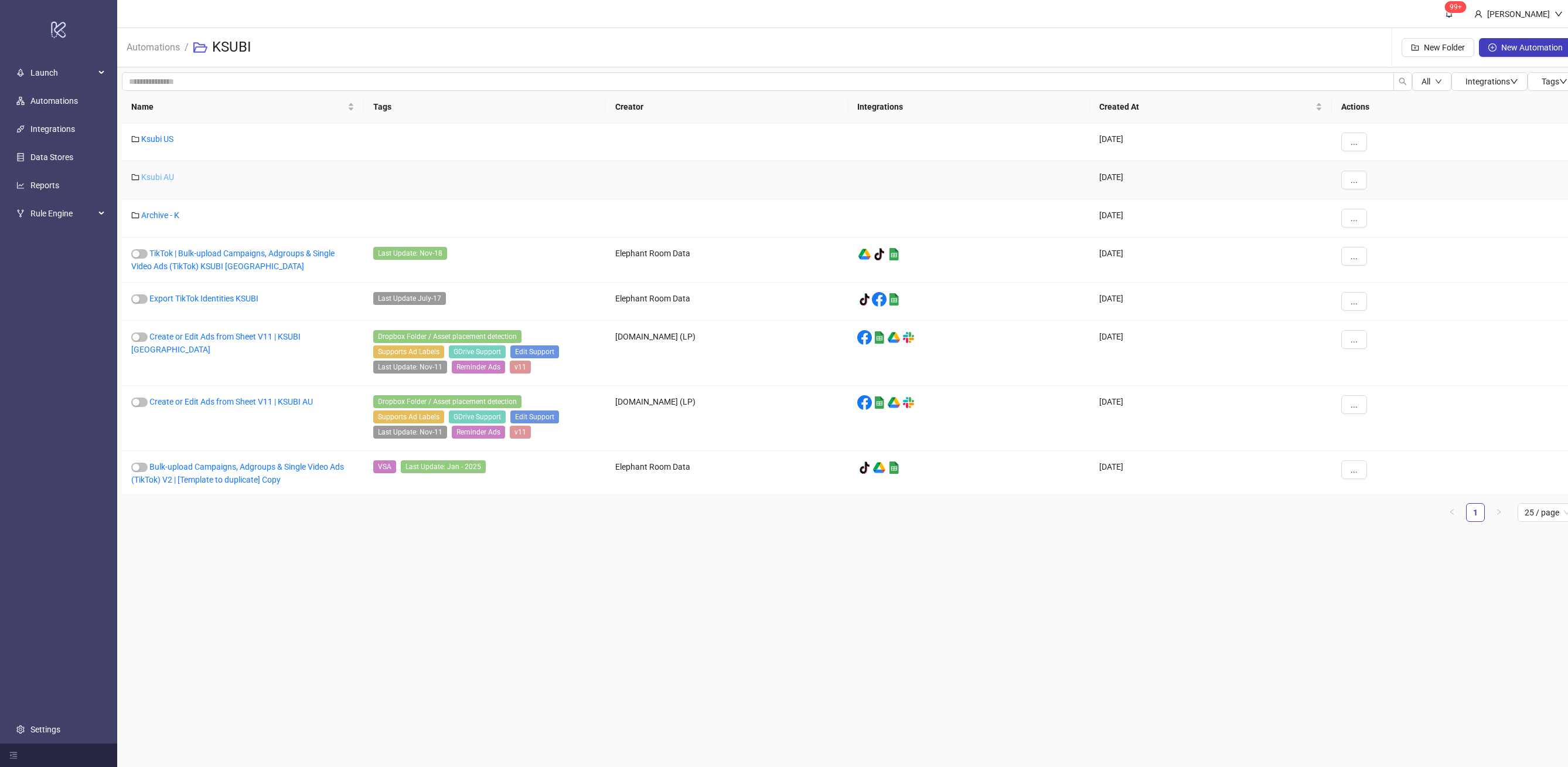
click at [159, 174] on link "Ksubi AU" at bounding box center [157, 176] width 33 height 9
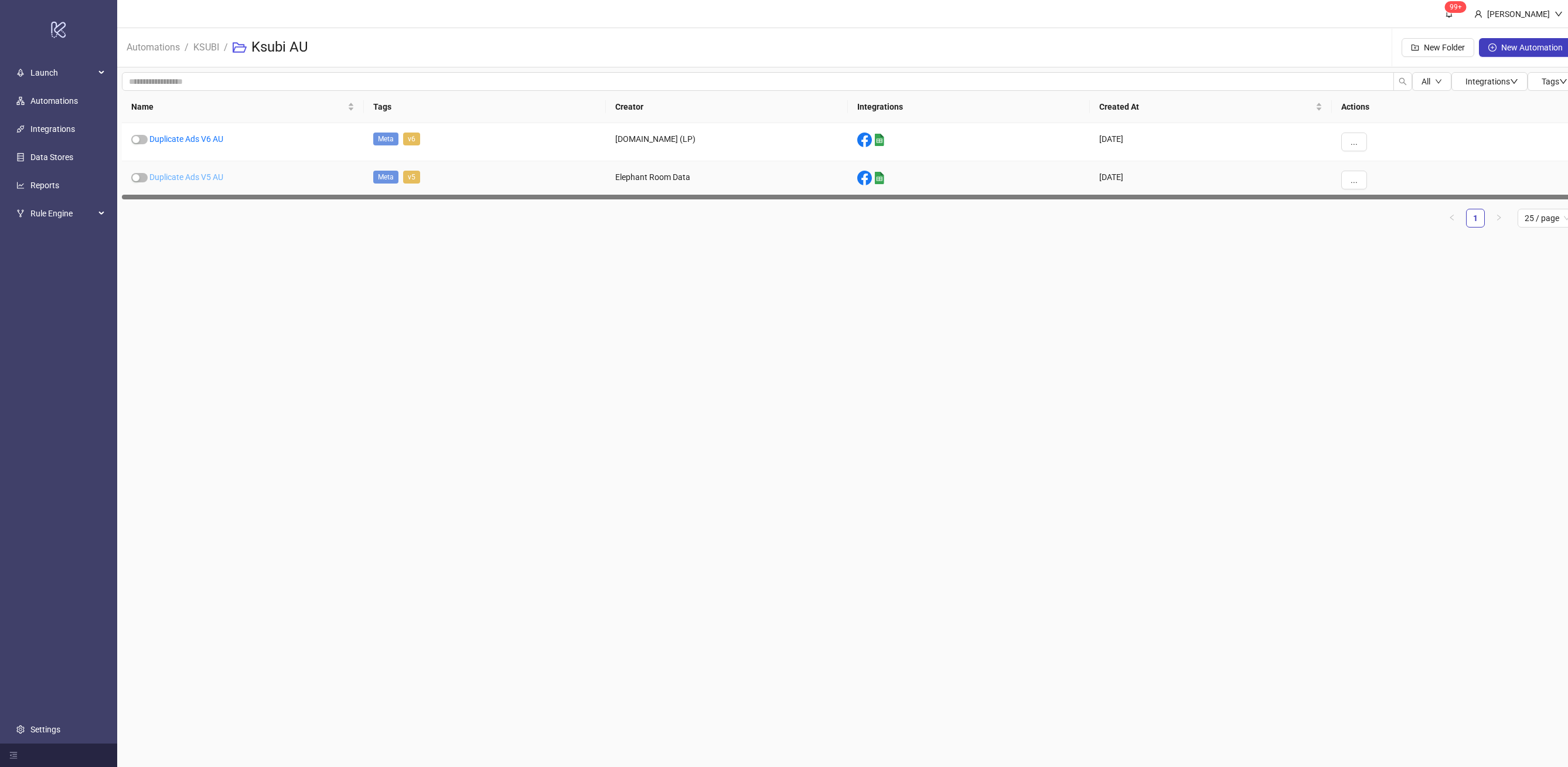
click at [214, 175] on link "Duplicate Ads V5 AU" at bounding box center [187, 176] width 74 height 9
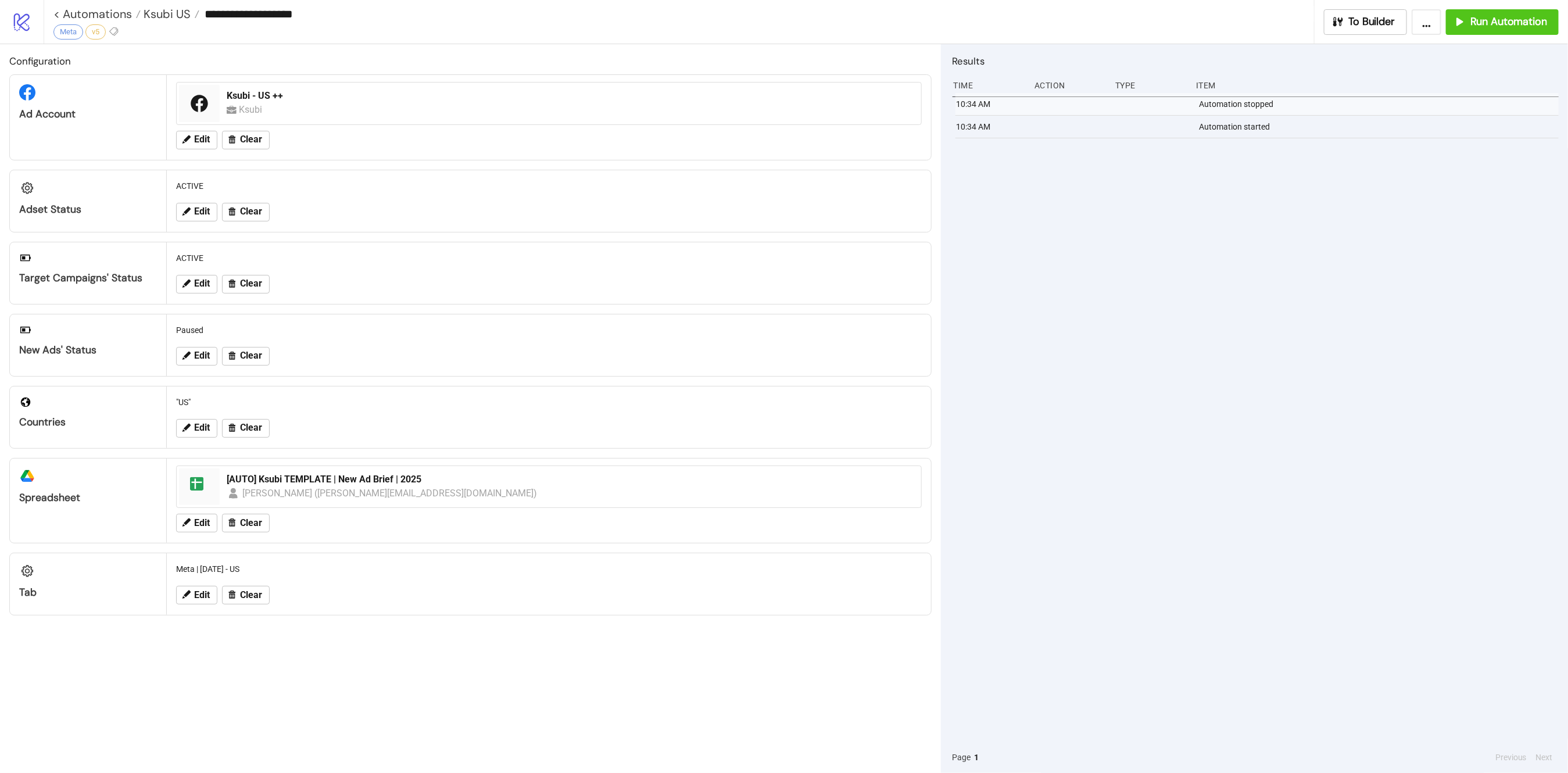
type input "**********"
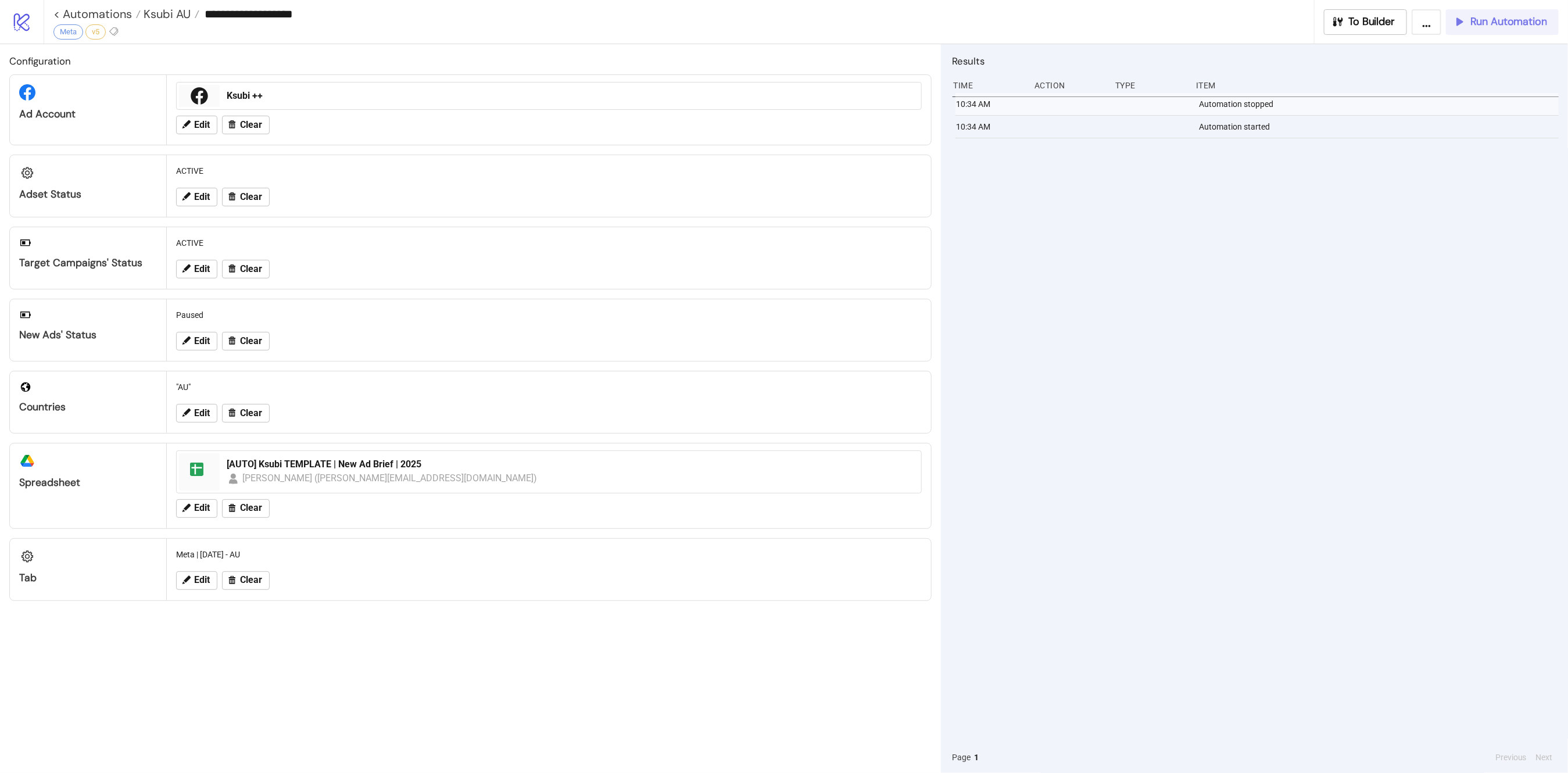
click at [1500, 26] on span "Run Automation" at bounding box center [1509, 22] width 76 height 14
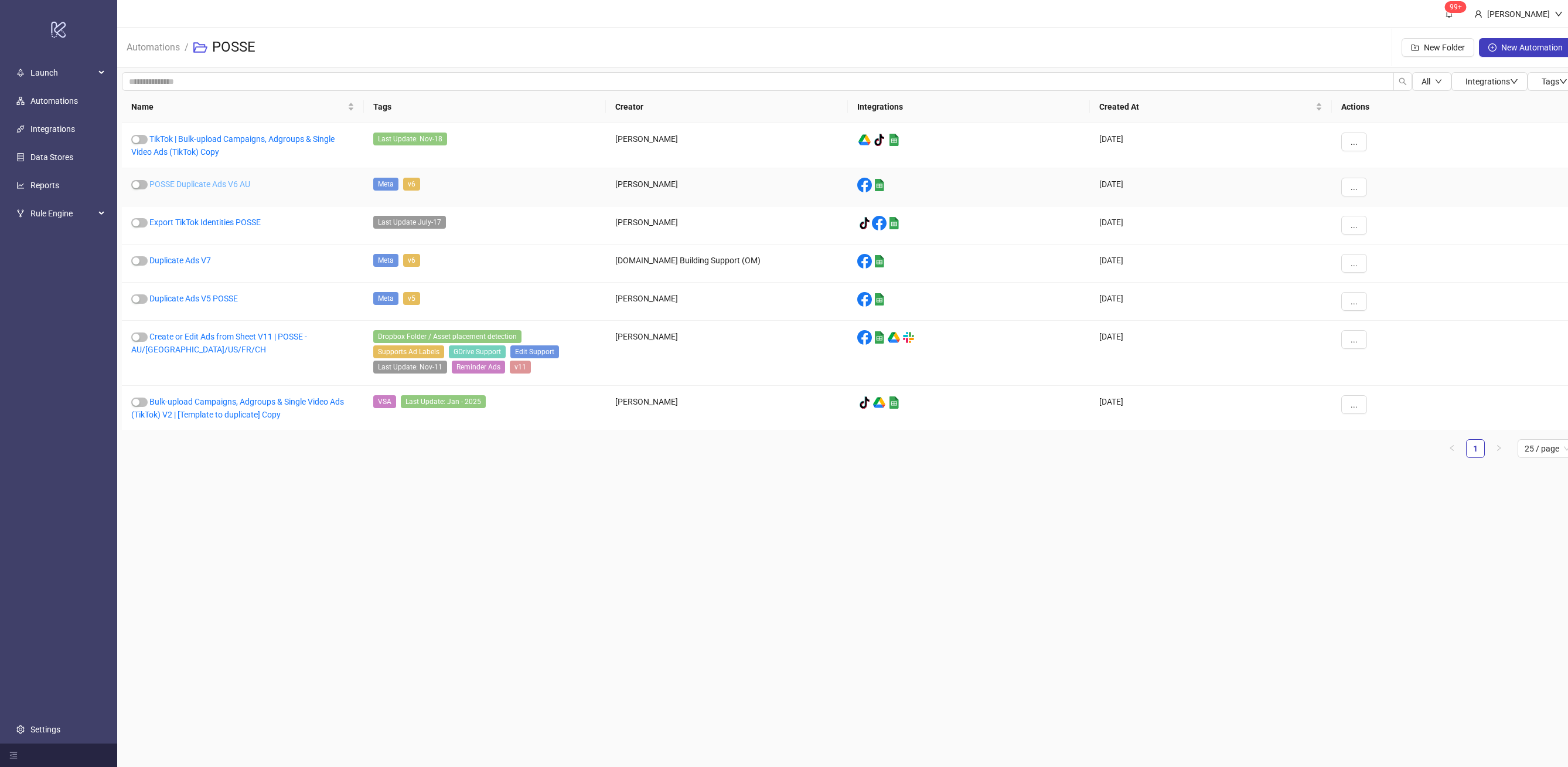
click at [185, 184] on link "POSSE Duplicate Ads V6 AU" at bounding box center [200, 184] width 101 height 9
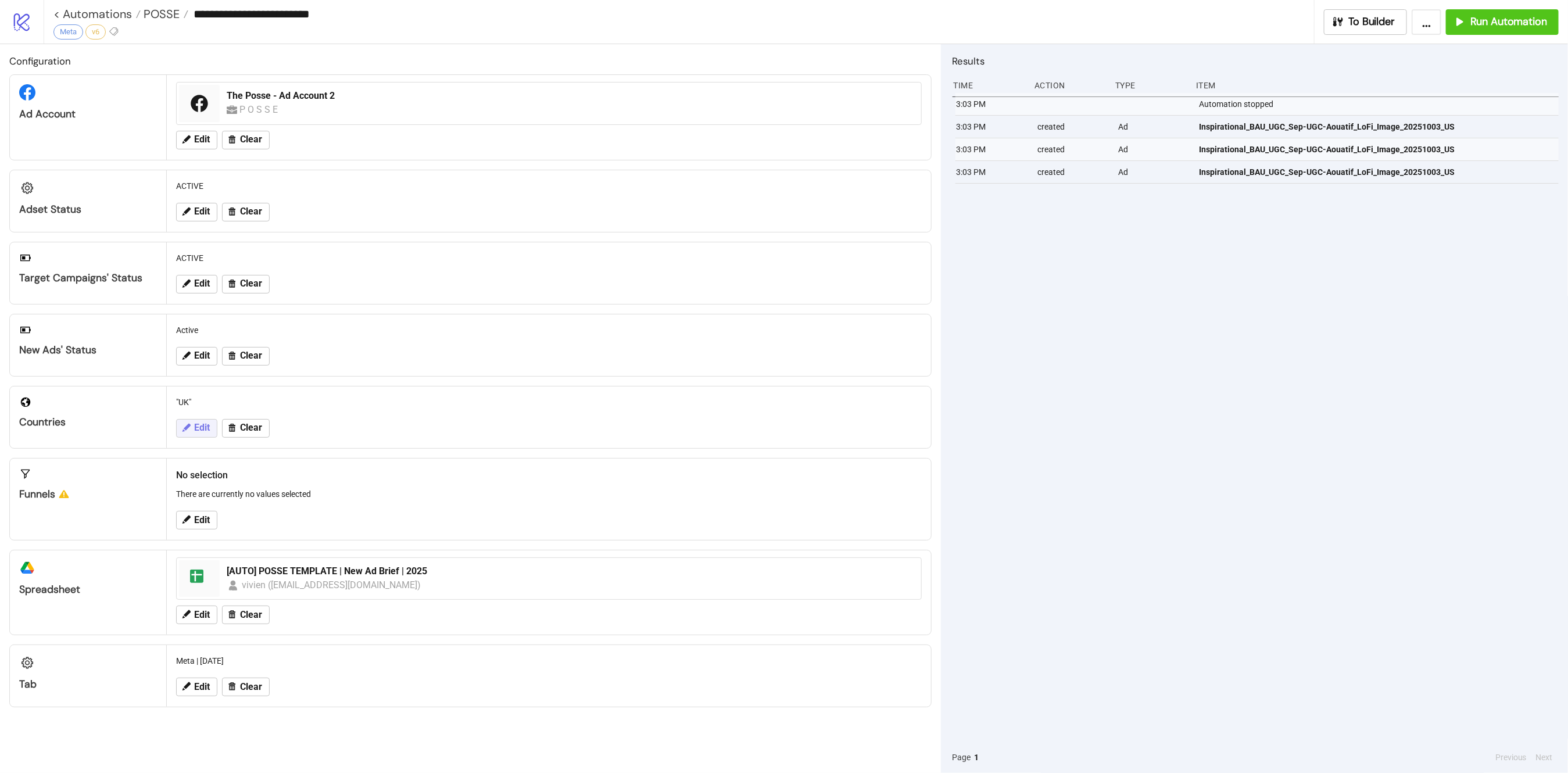
click at [194, 425] on span "Edit" at bounding box center [202, 428] width 15 height 10
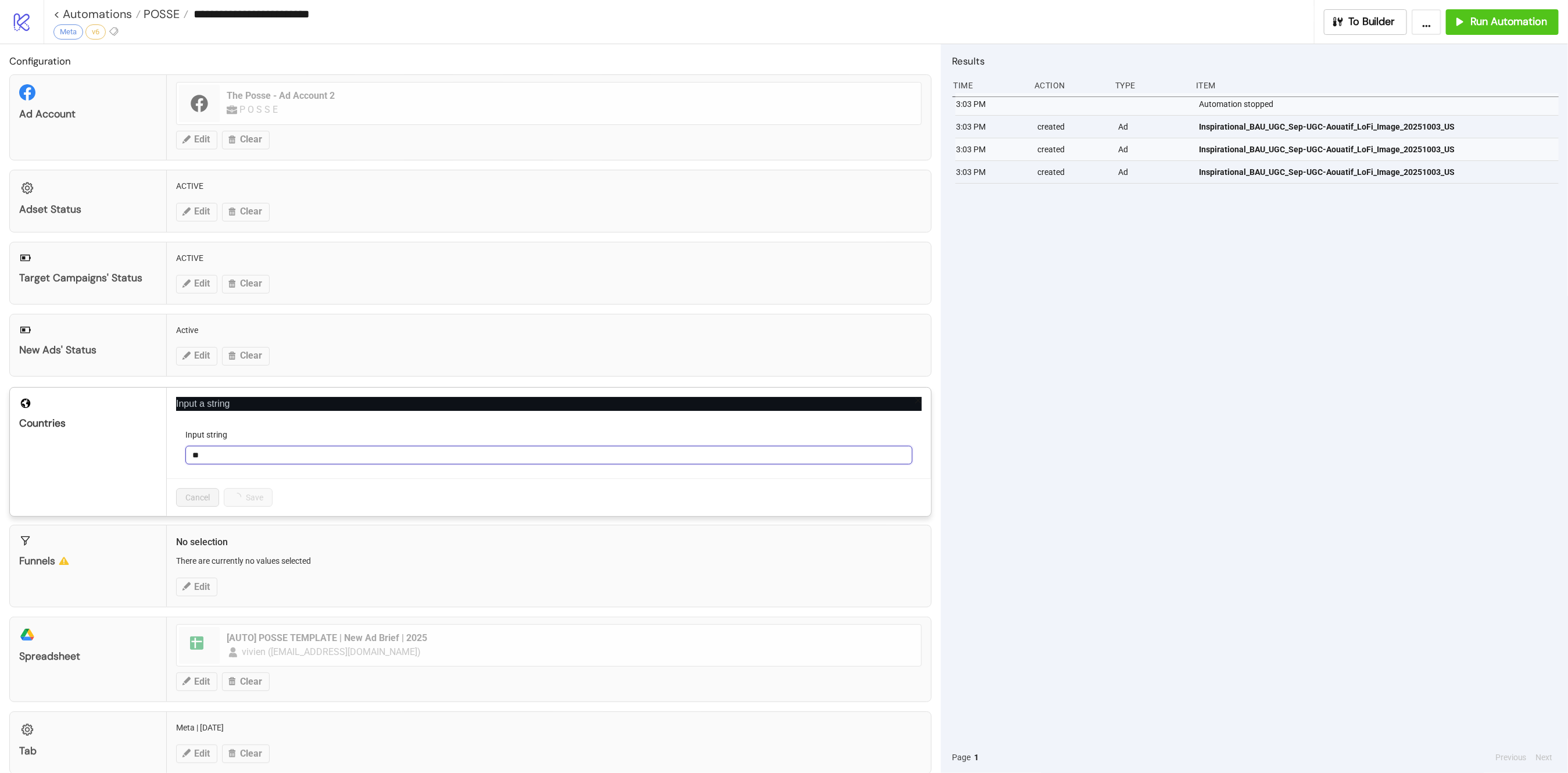
click at [235, 452] on input "**" at bounding box center [548, 455] width 728 height 19
type input "*"
type input "**"
click at [240, 495] on span "Save" at bounding box center [242, 497] width 18 height 9
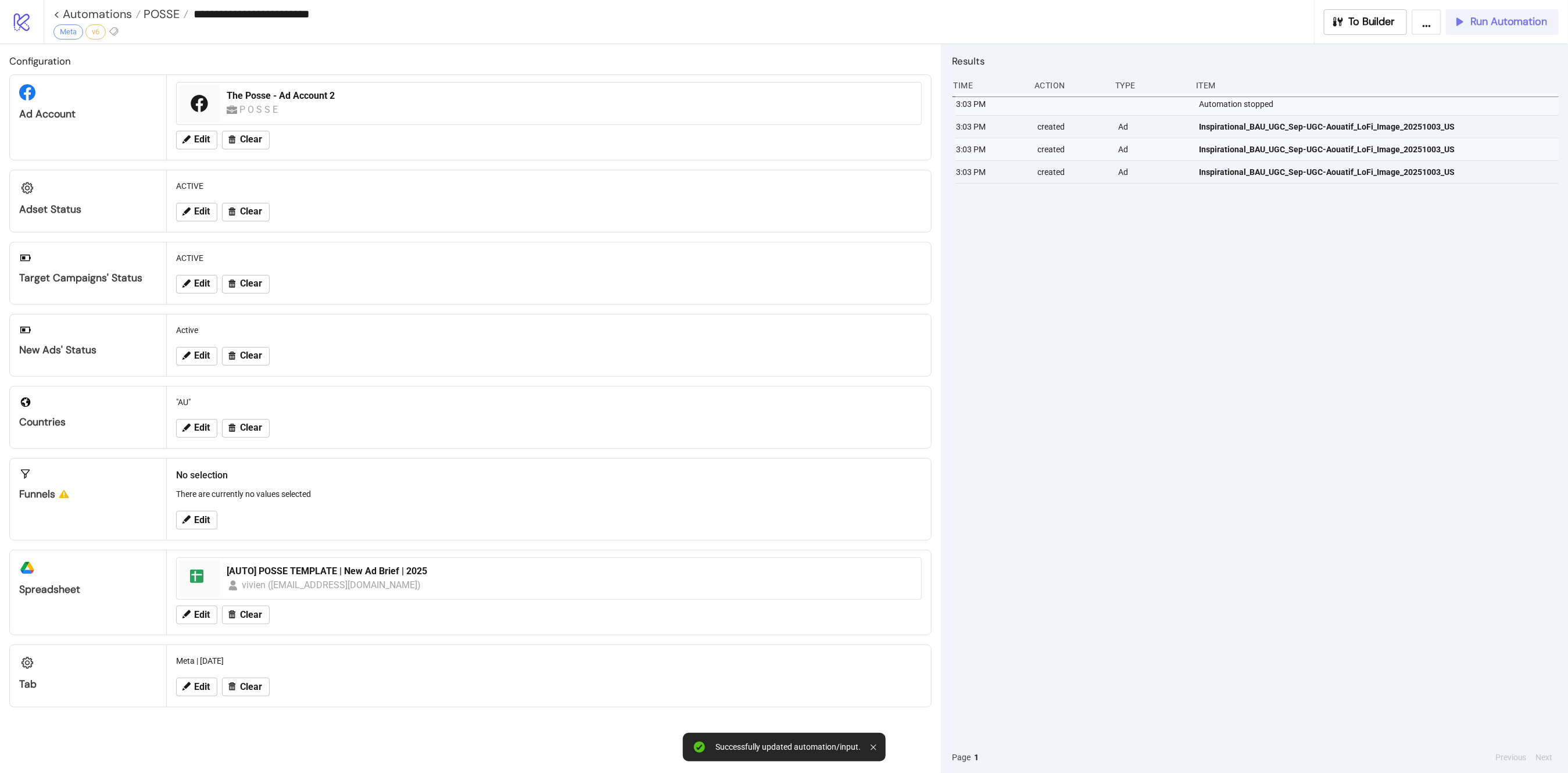
click at [1509, 26] on span "Run Automation" at bounding box center [1509, 22] width 76 height 14
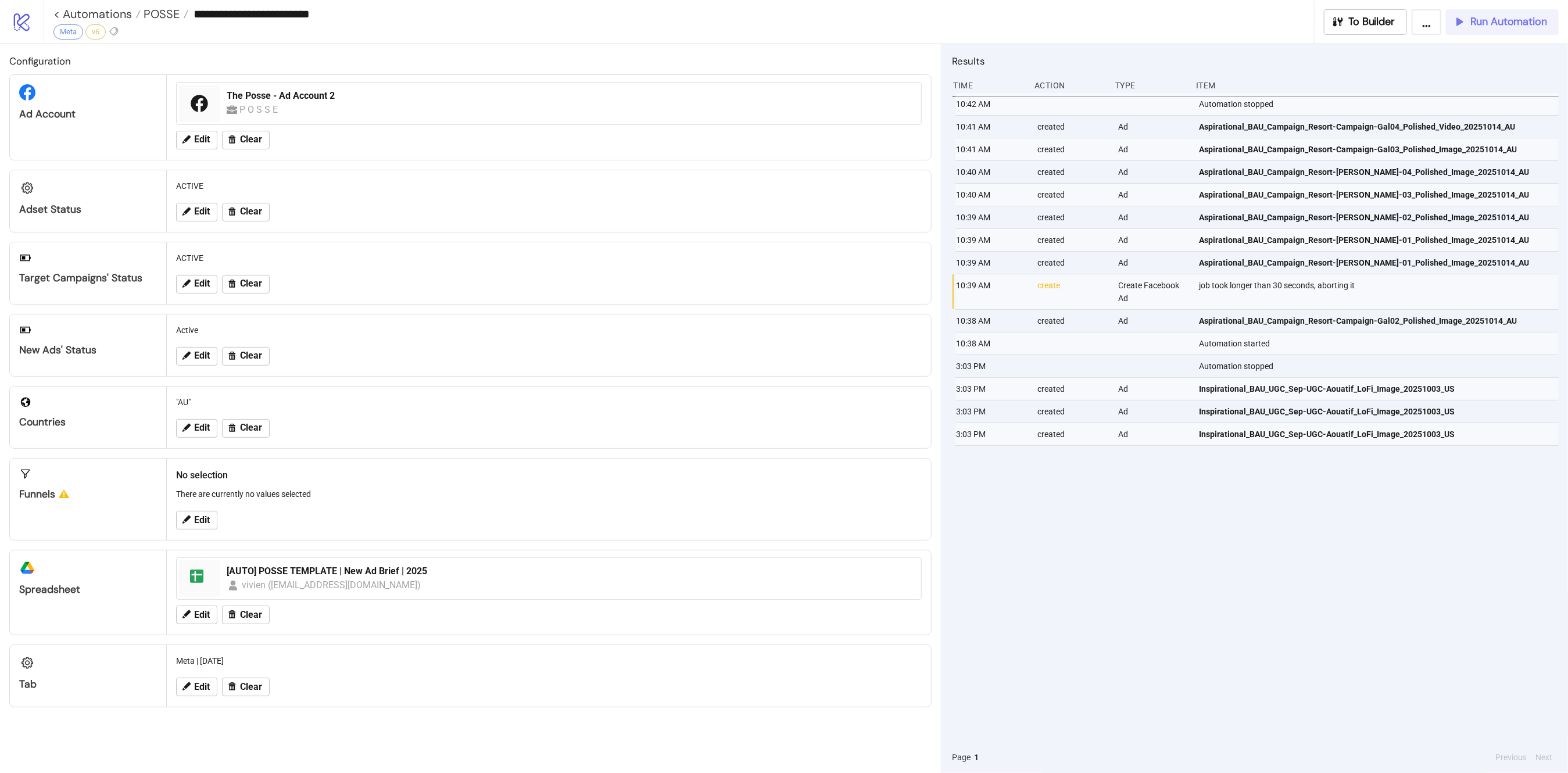
click at [1505, 22] on span "Run Automation" at bounding box center [1509, 22] width 76 height 14
